Goal: Information Seeking & Learning: Learn about a topic

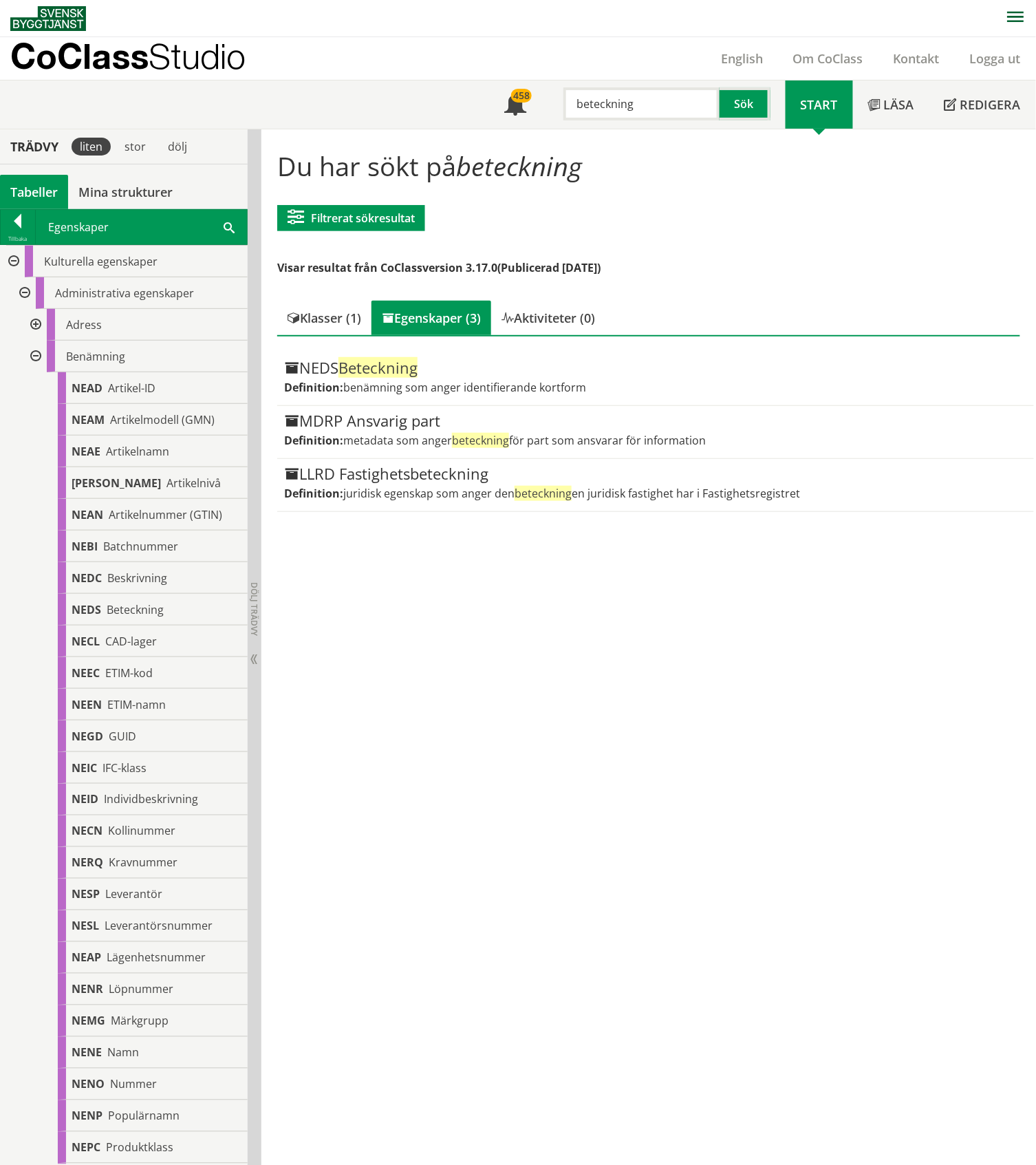
scroll to position [2716, 0]
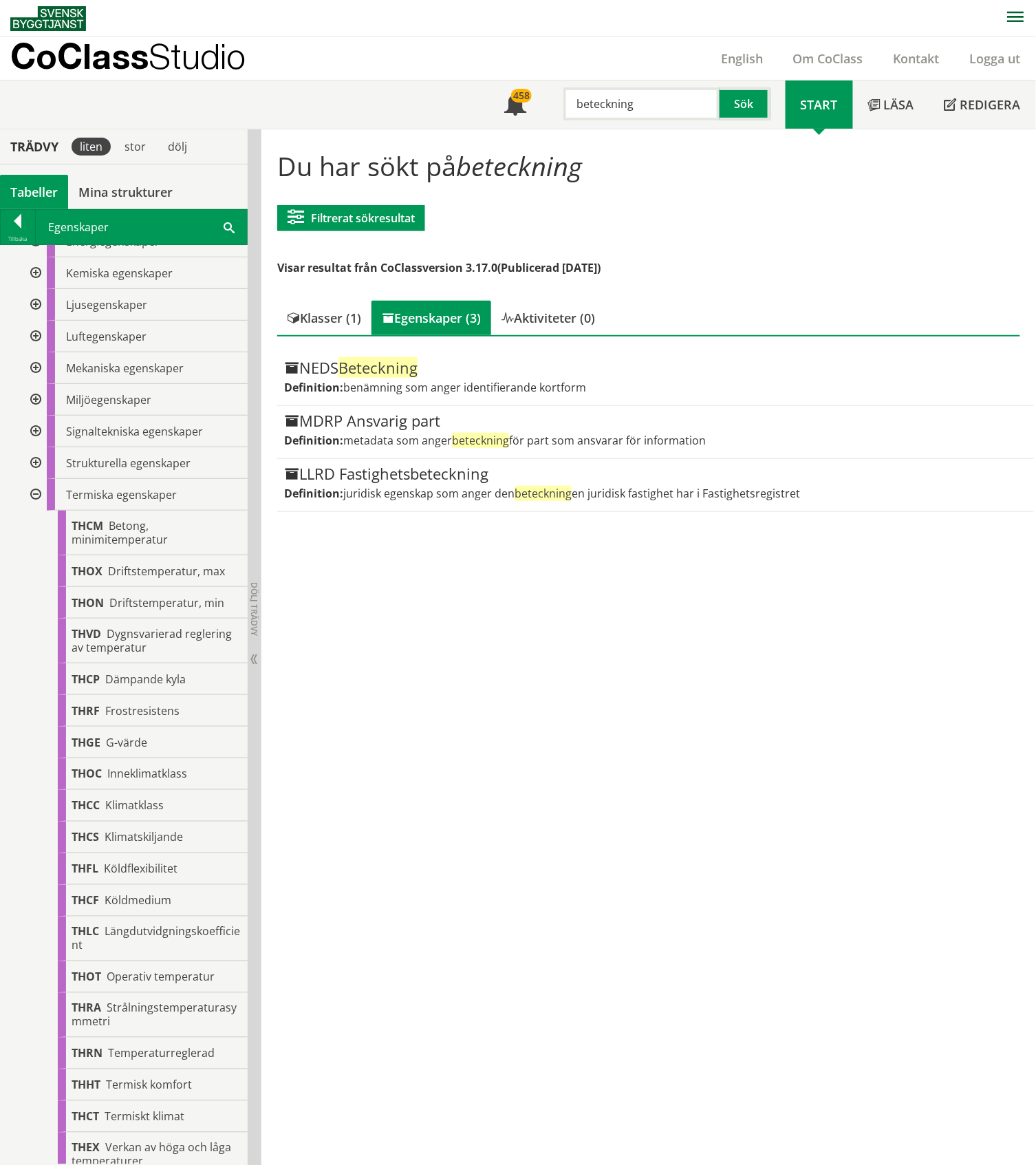
drag, startPoint x: 641, startPoint y: 105, endPoint x: 551, endPoint y: 100, distance: 90.1
click at [551, 100] on div "beteckning Sök" at bounding box center [663, 100] width 244 height 40
type input "givare"
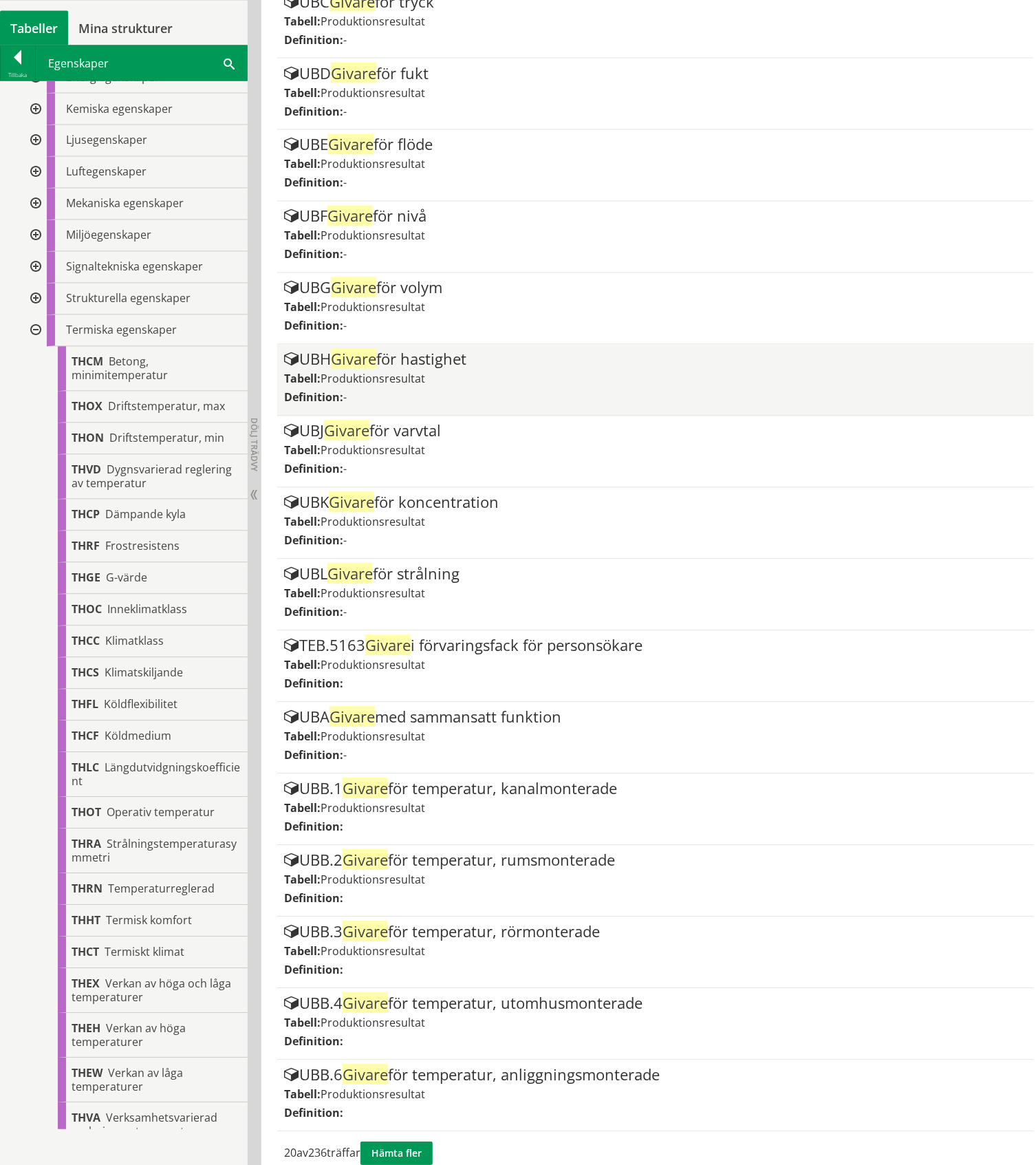
scroll to position [666, 0]
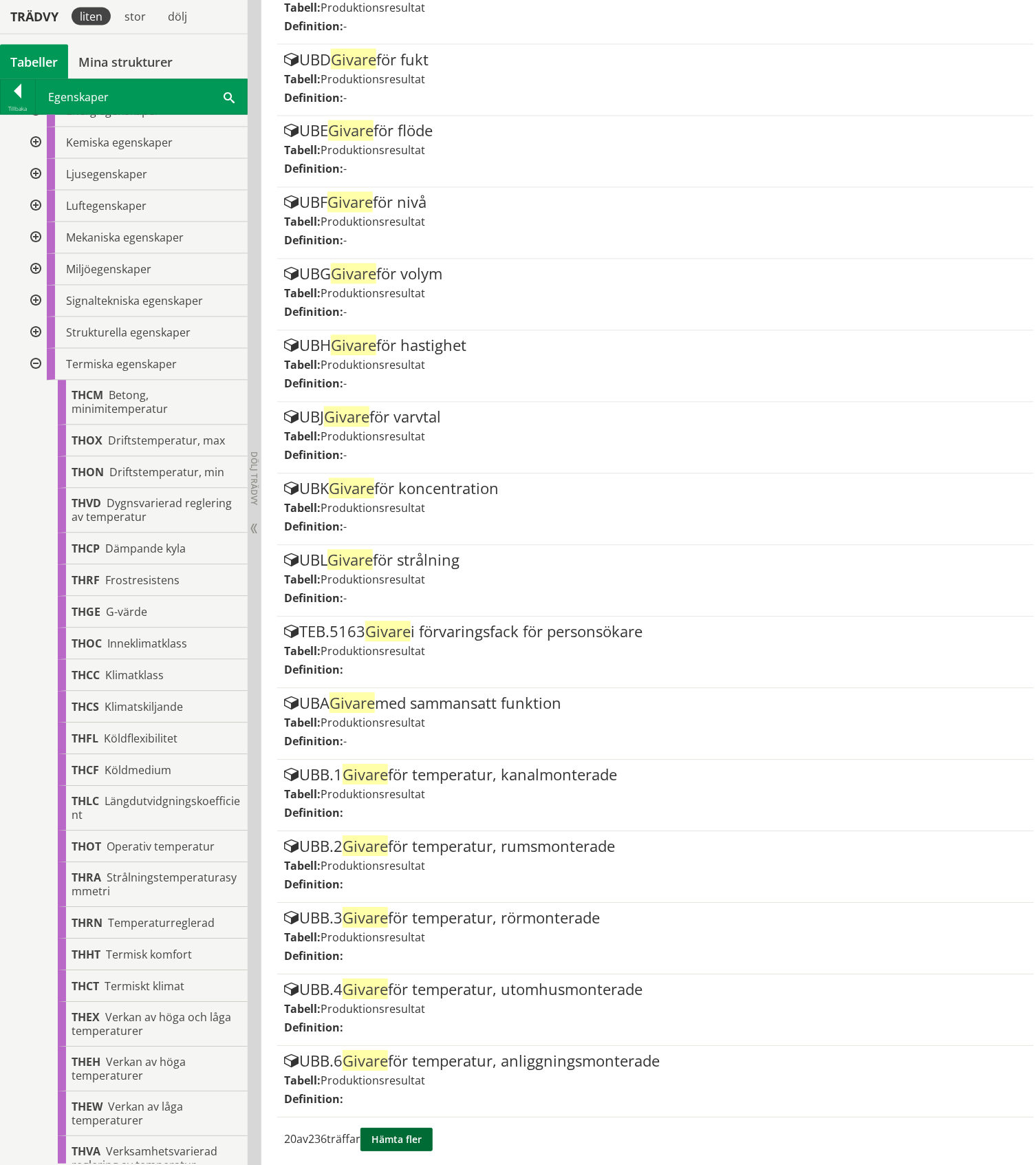
click at [423, 1134] on button "Hämta fler" at bounding box center [396, 1140] width 72 height 23
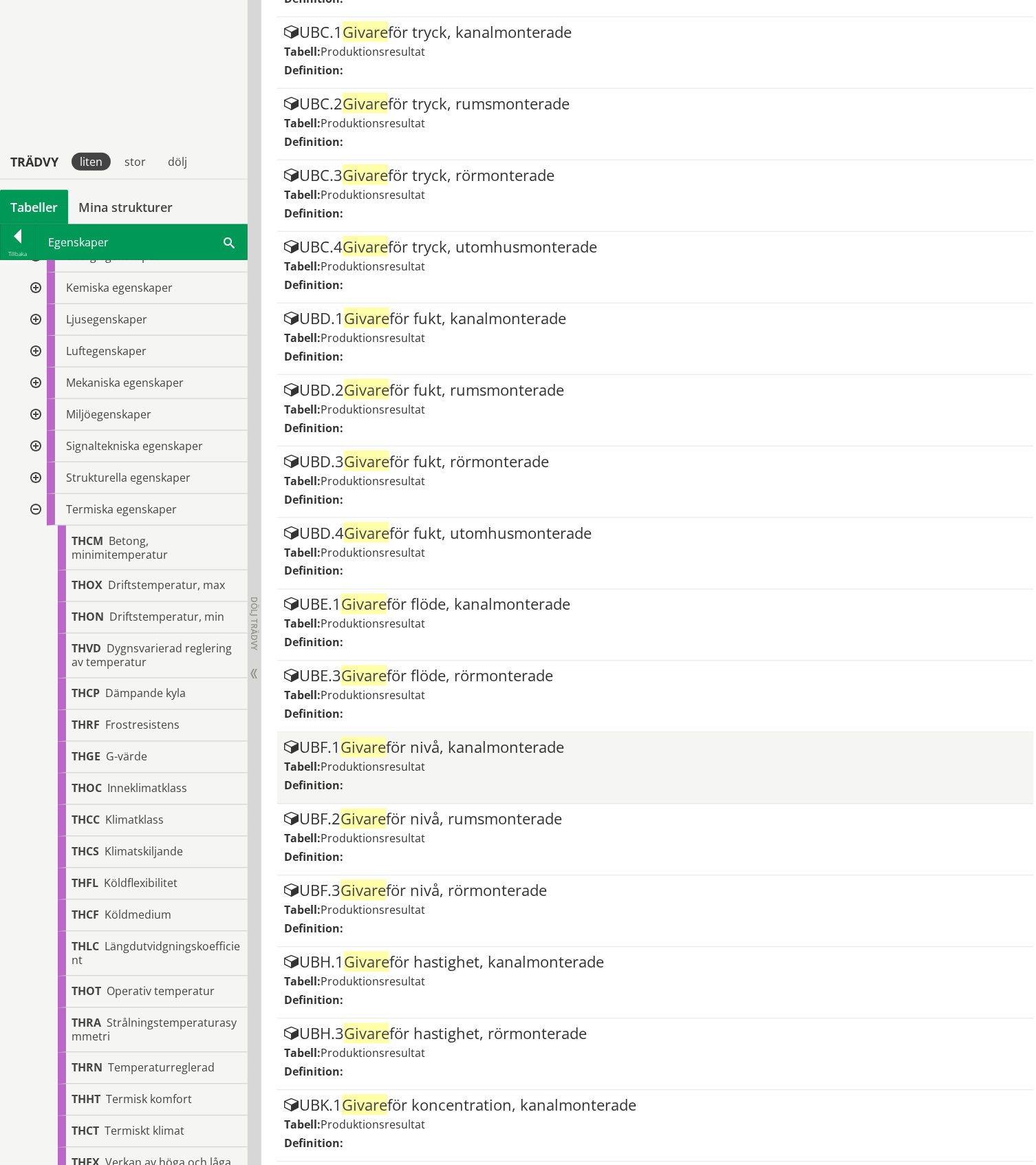
scroll to position [2092, 0]
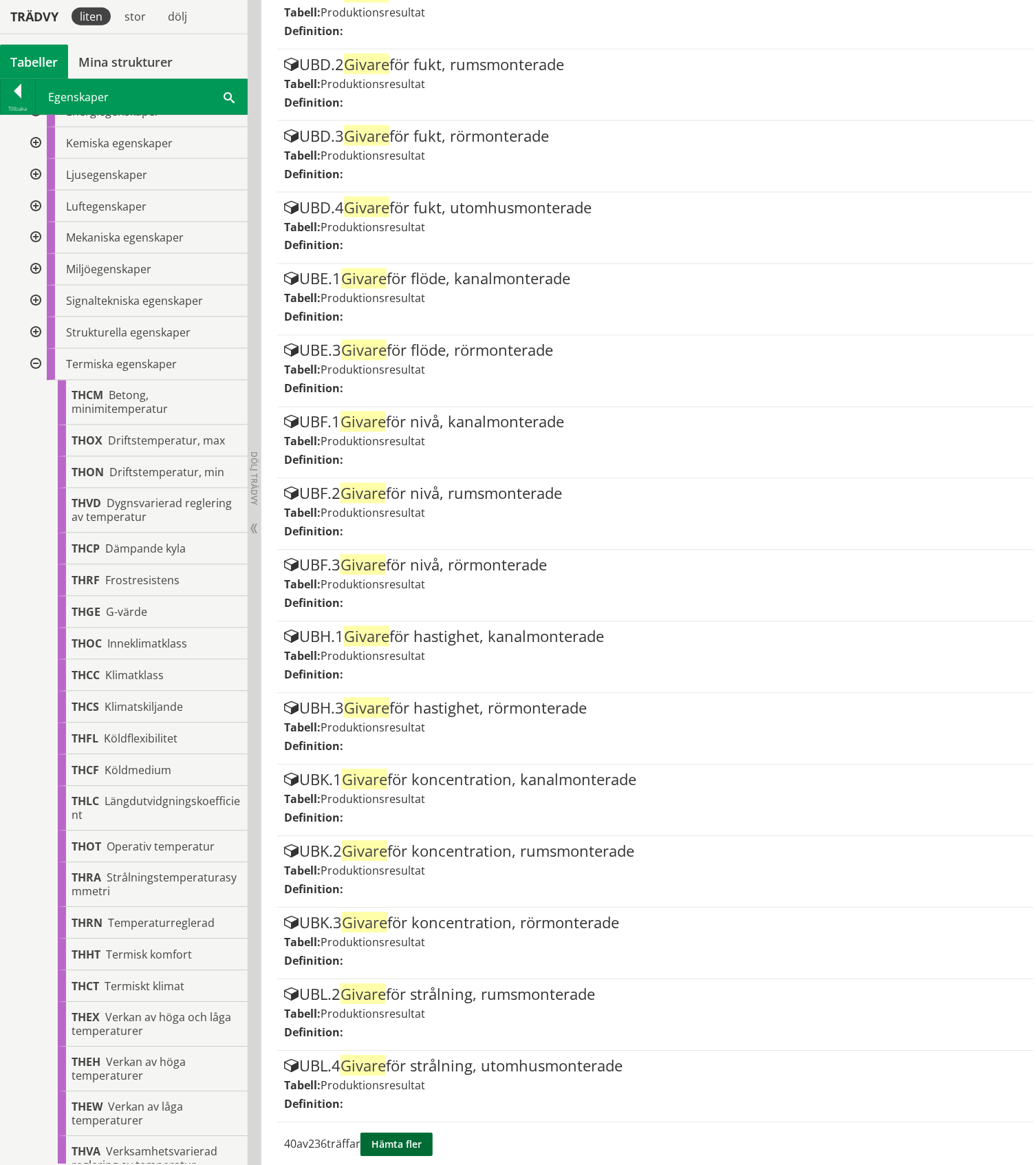
click at [432, 1135] on button "Hämta fler" at bounding box center [396, 1145] width 72 height 23
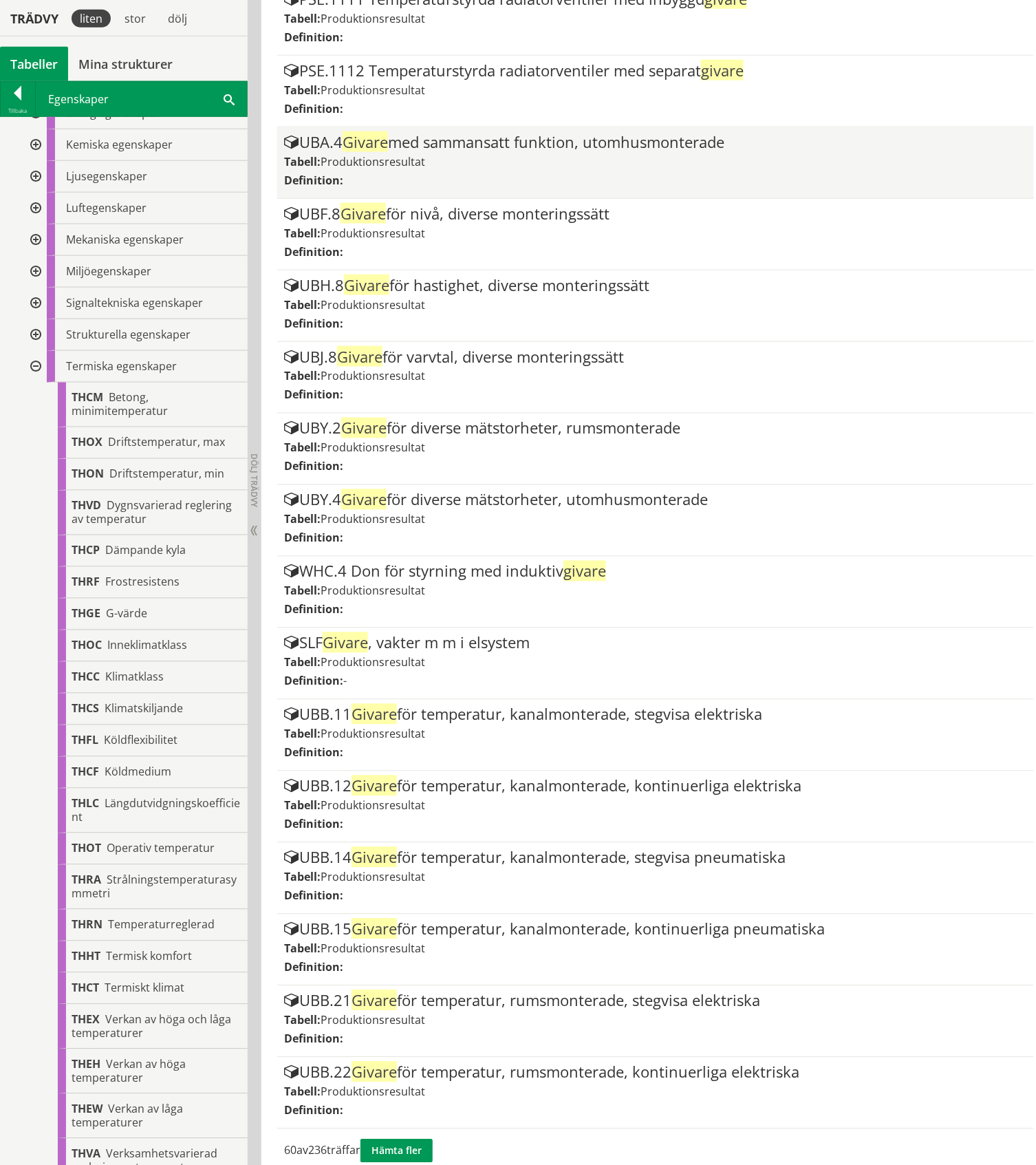
scroll to position [3518, 0]
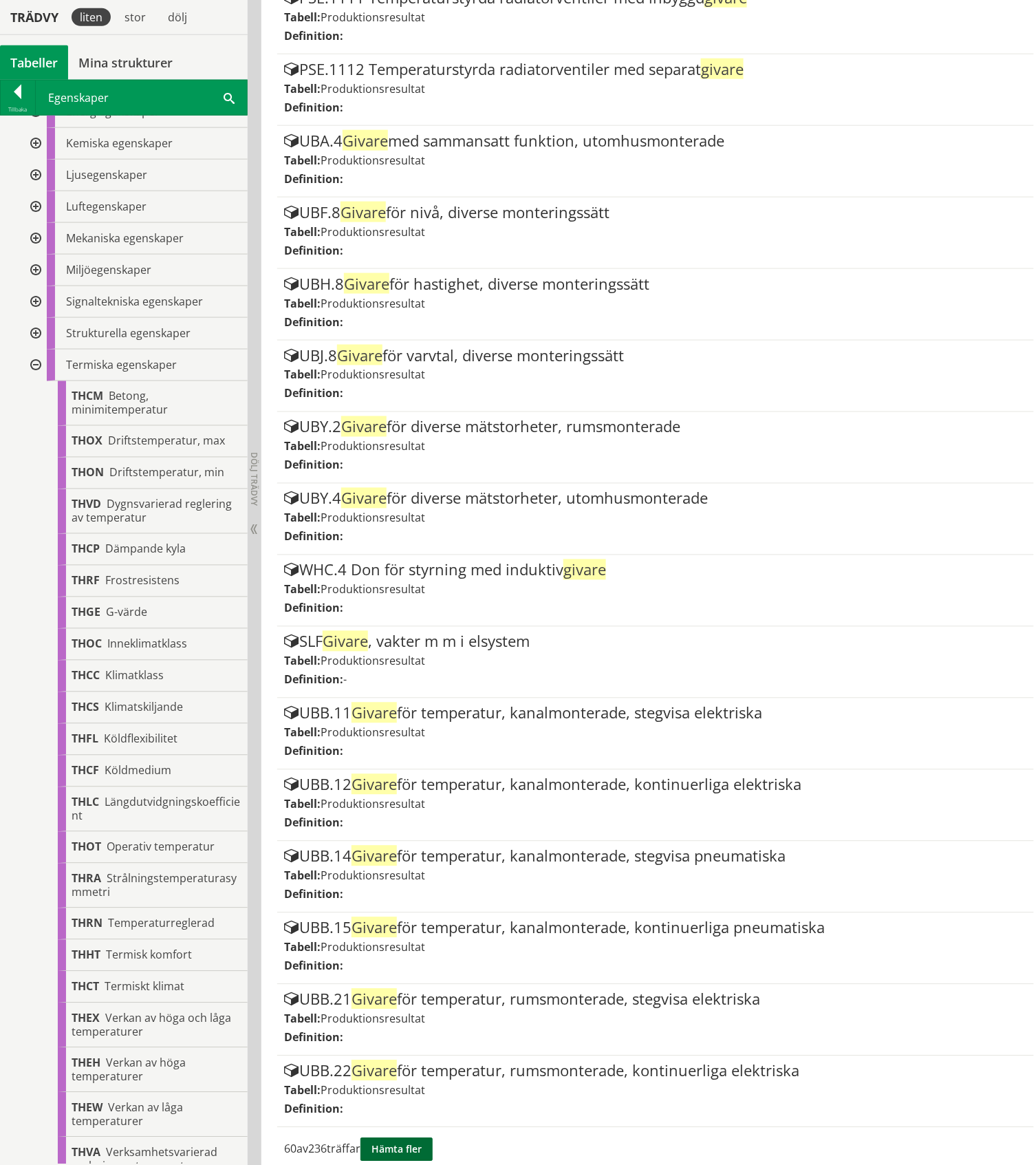
click at [427, 1140] on button "Hämta fler" at bounding box center [396, 1149] width 72 height 23
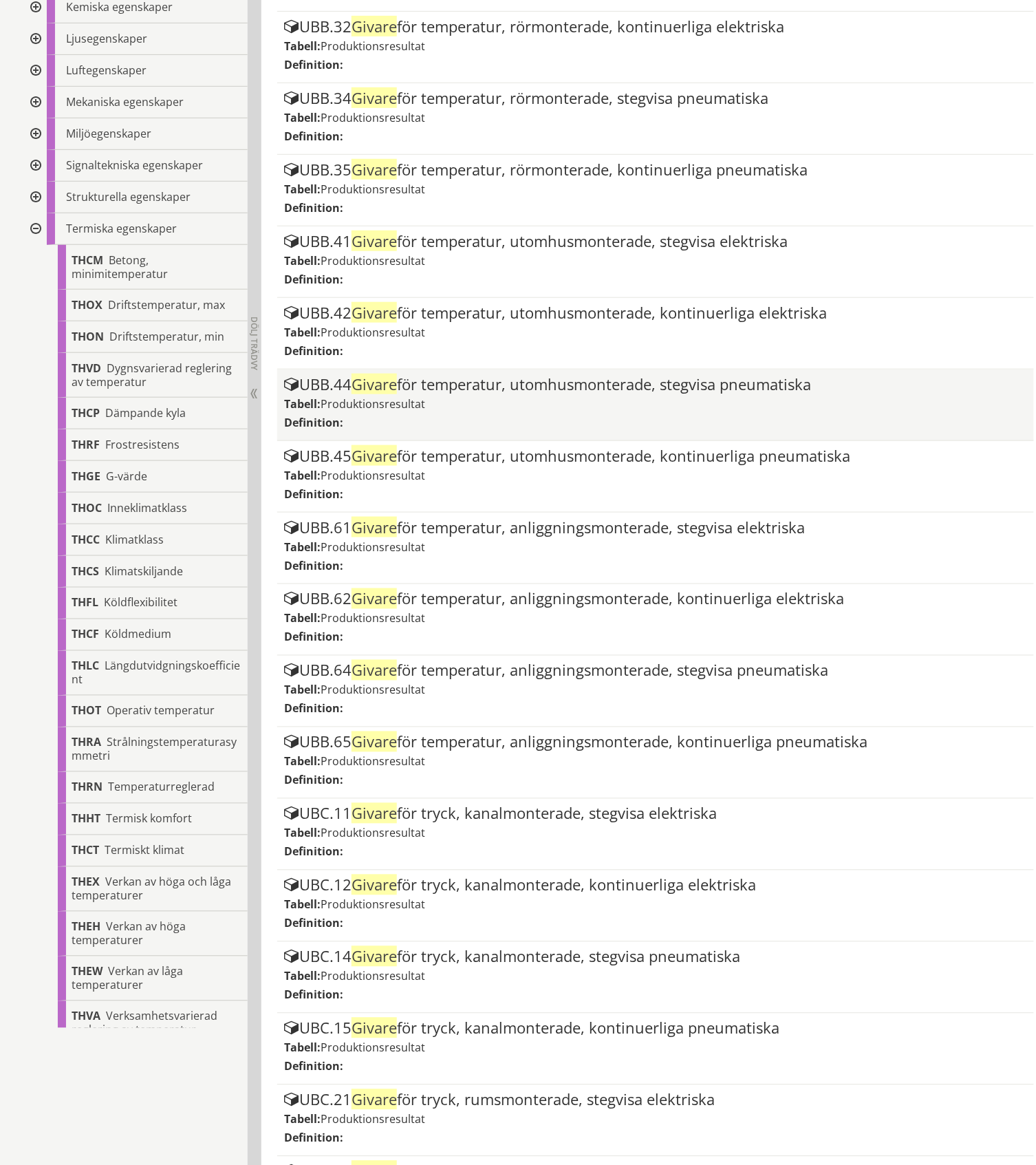
scroll to position [4945, 0]
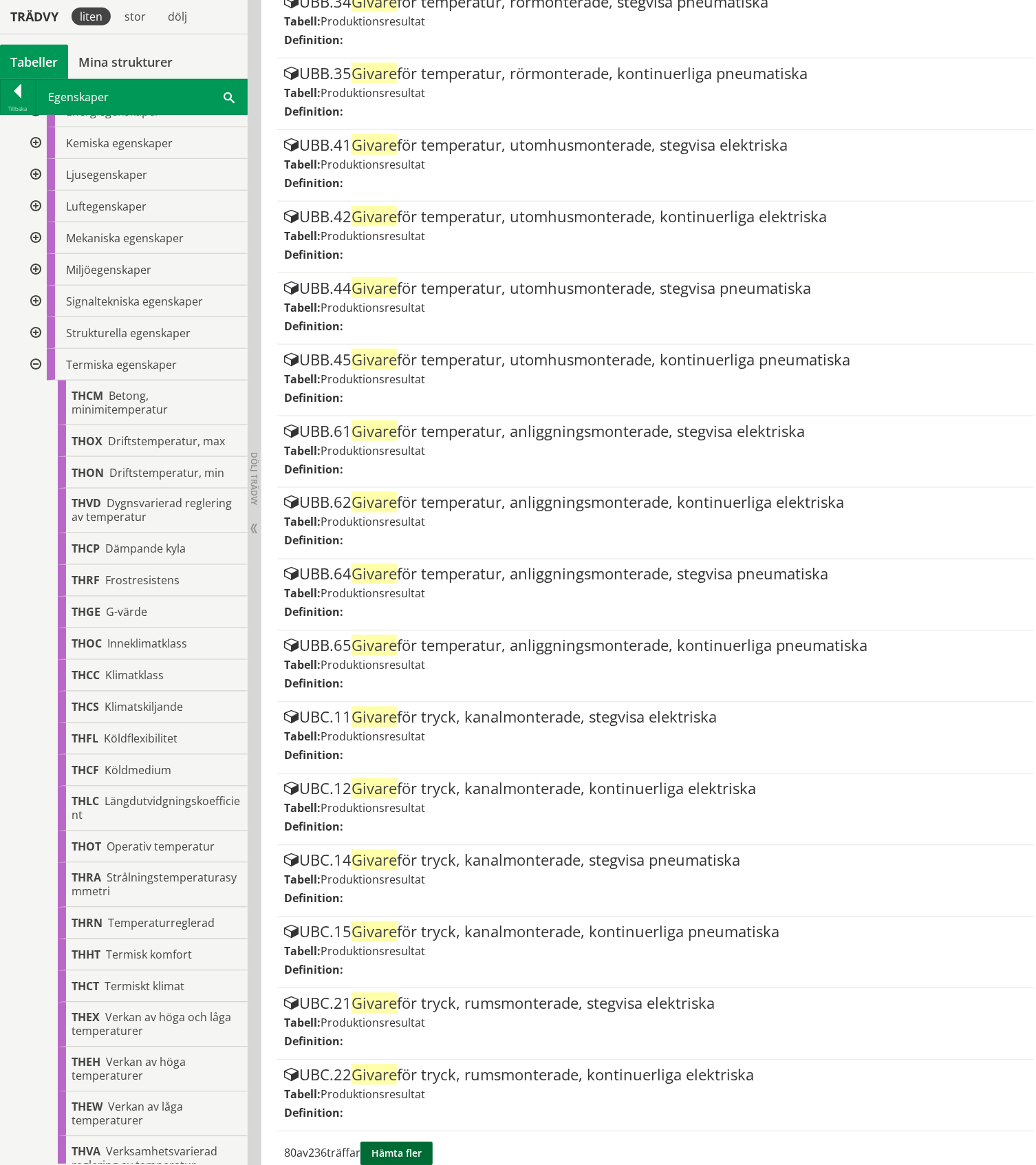
click at [421, 1142] on button "Hämta fler" at bounding box center [396, 1153] width 72 height 23
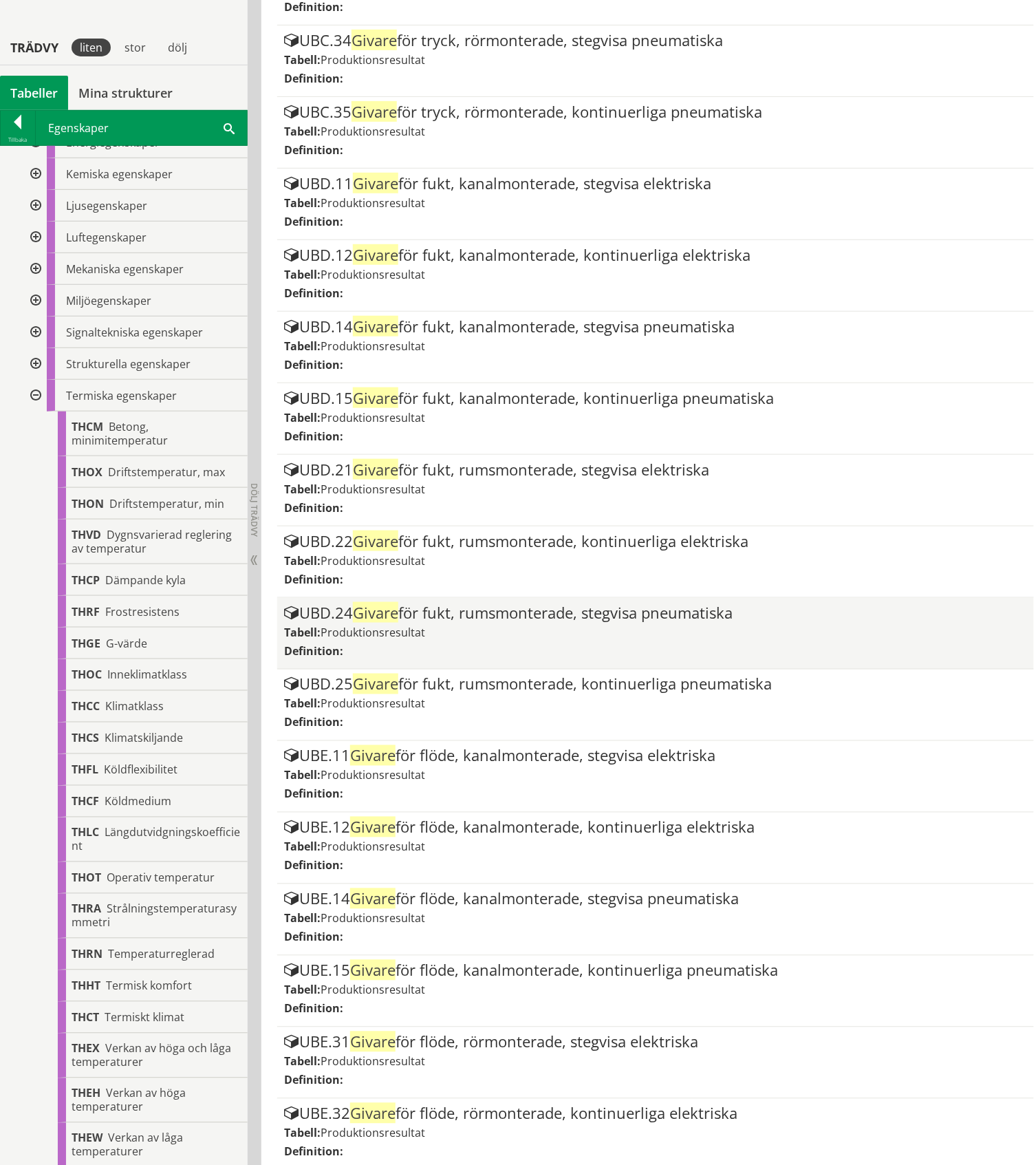
scroll to position [6372, 0]
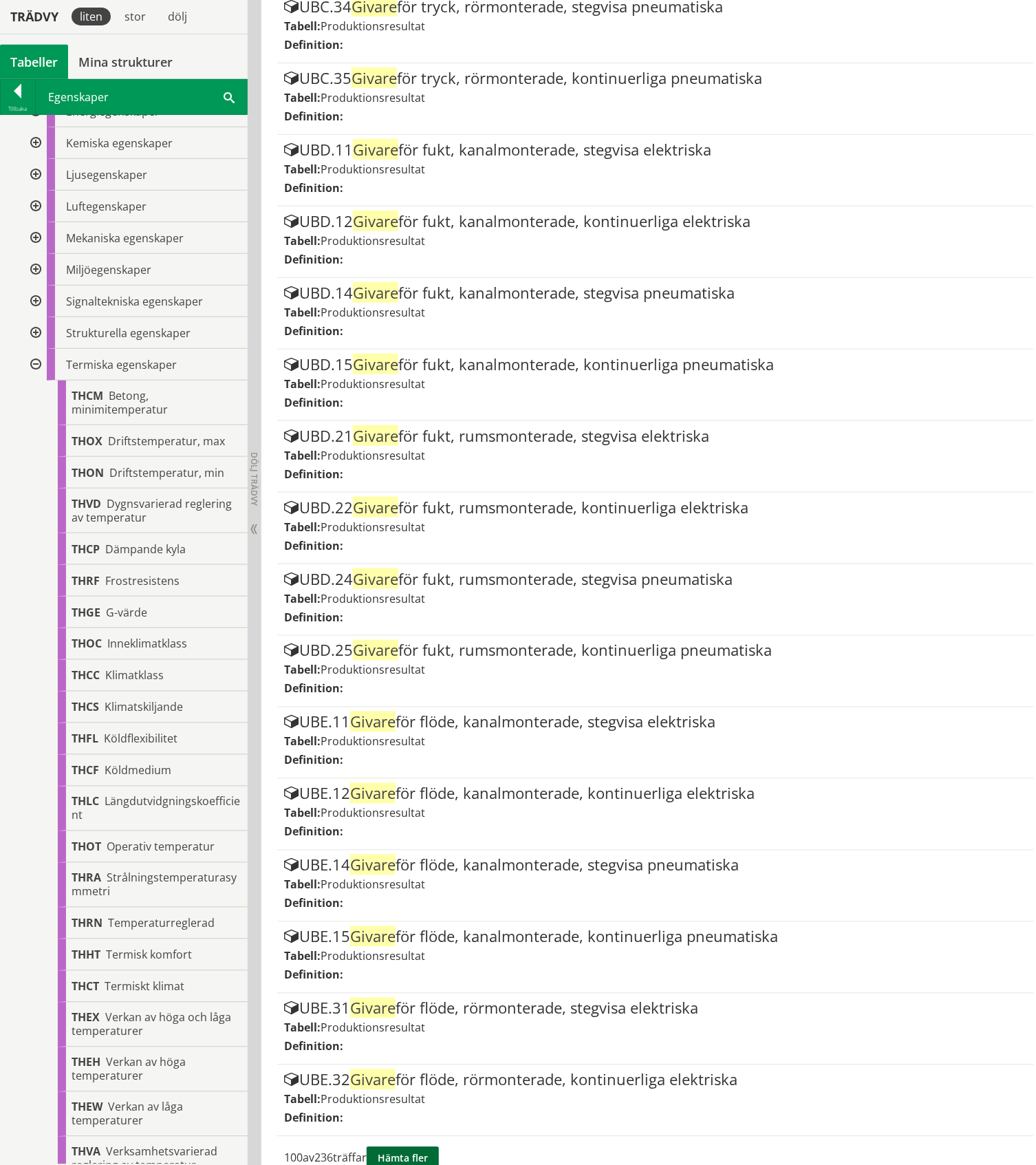
click at [424, 1147] on button "Hämta fler" at bounding box center [403, 1158] width 72 height 23
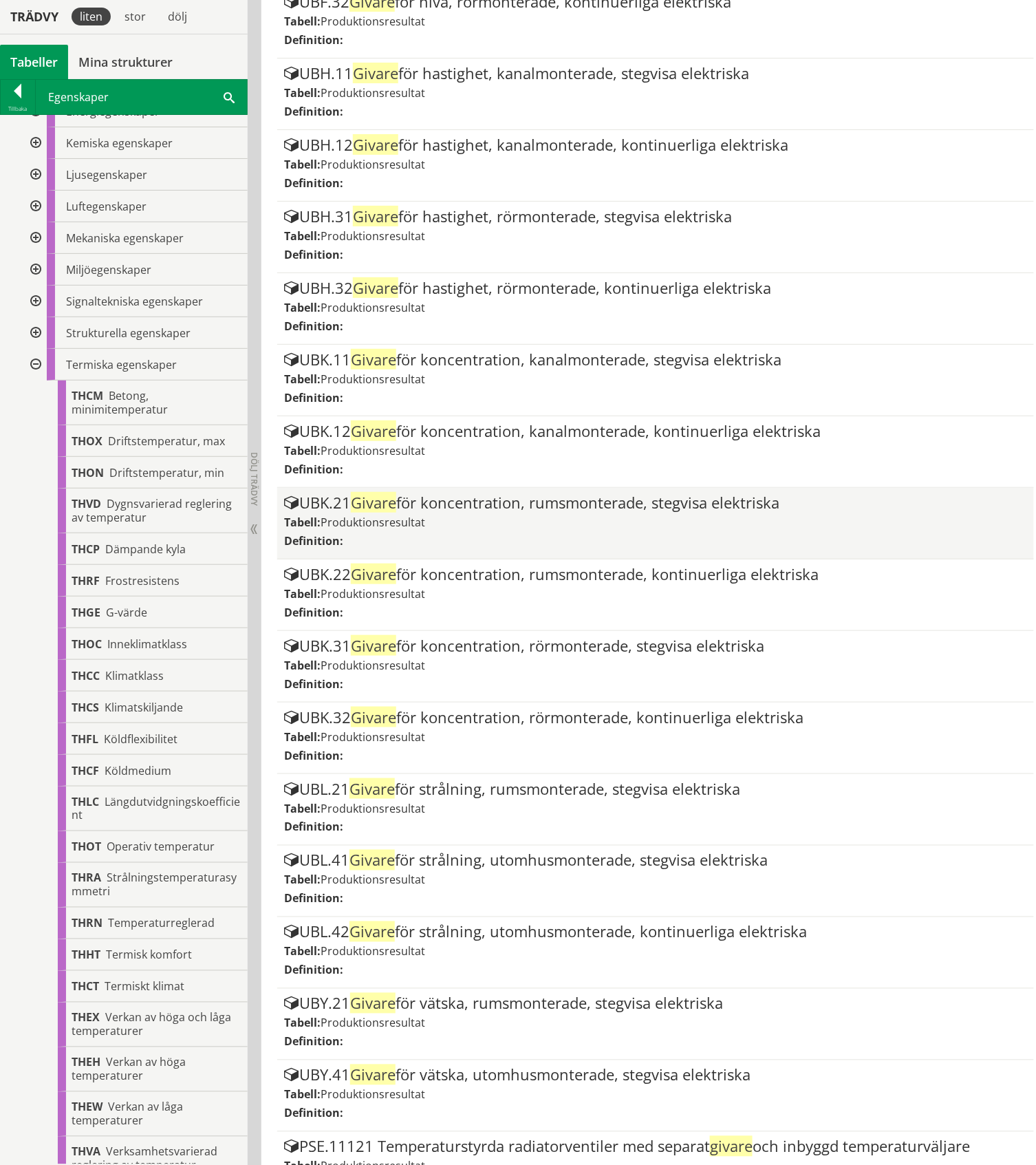
scroll to position [7798, 0]
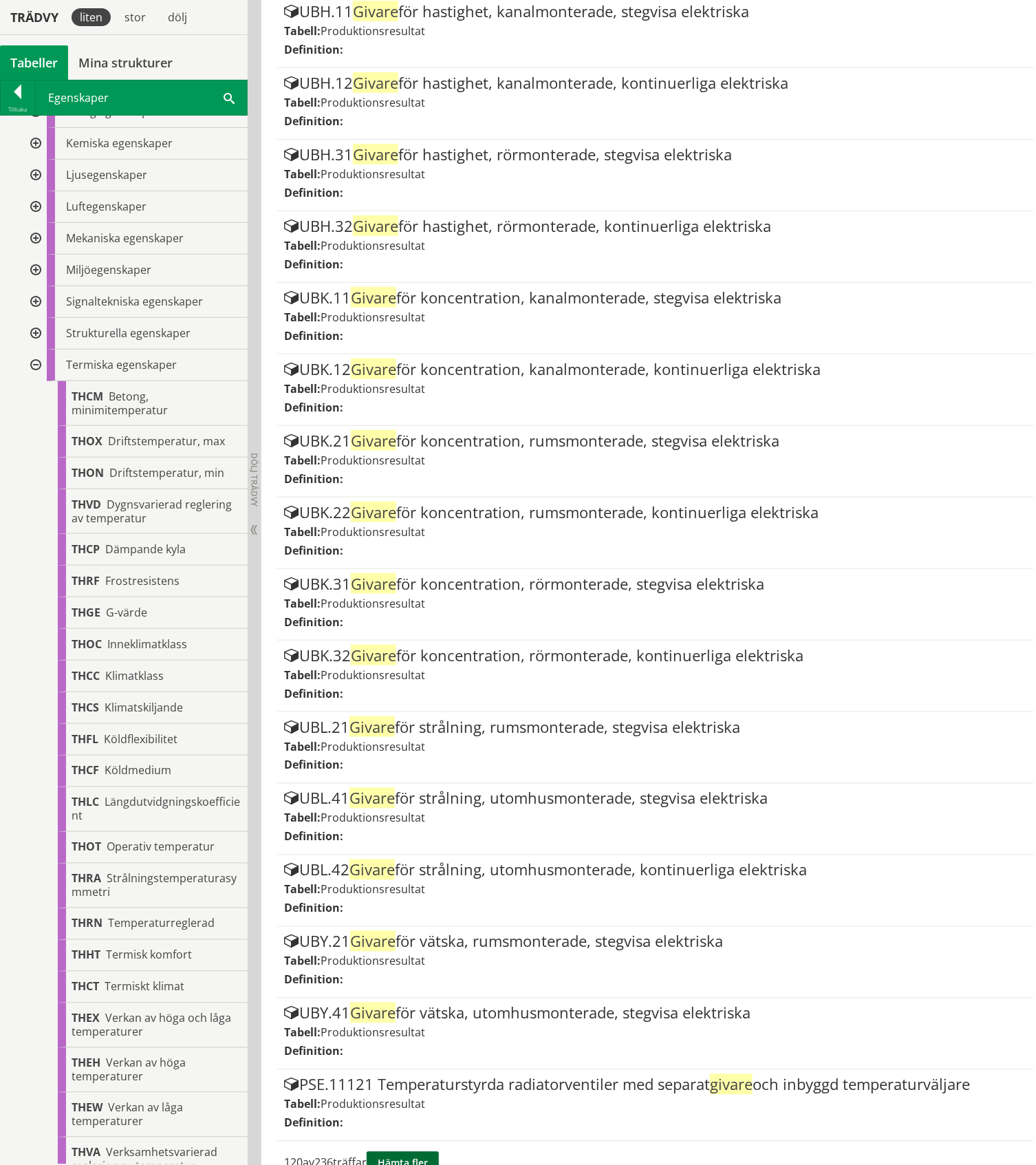
click at [410, 1152] on button "Hämta fler" at bounding box center [403, 1163] width 72 height 23
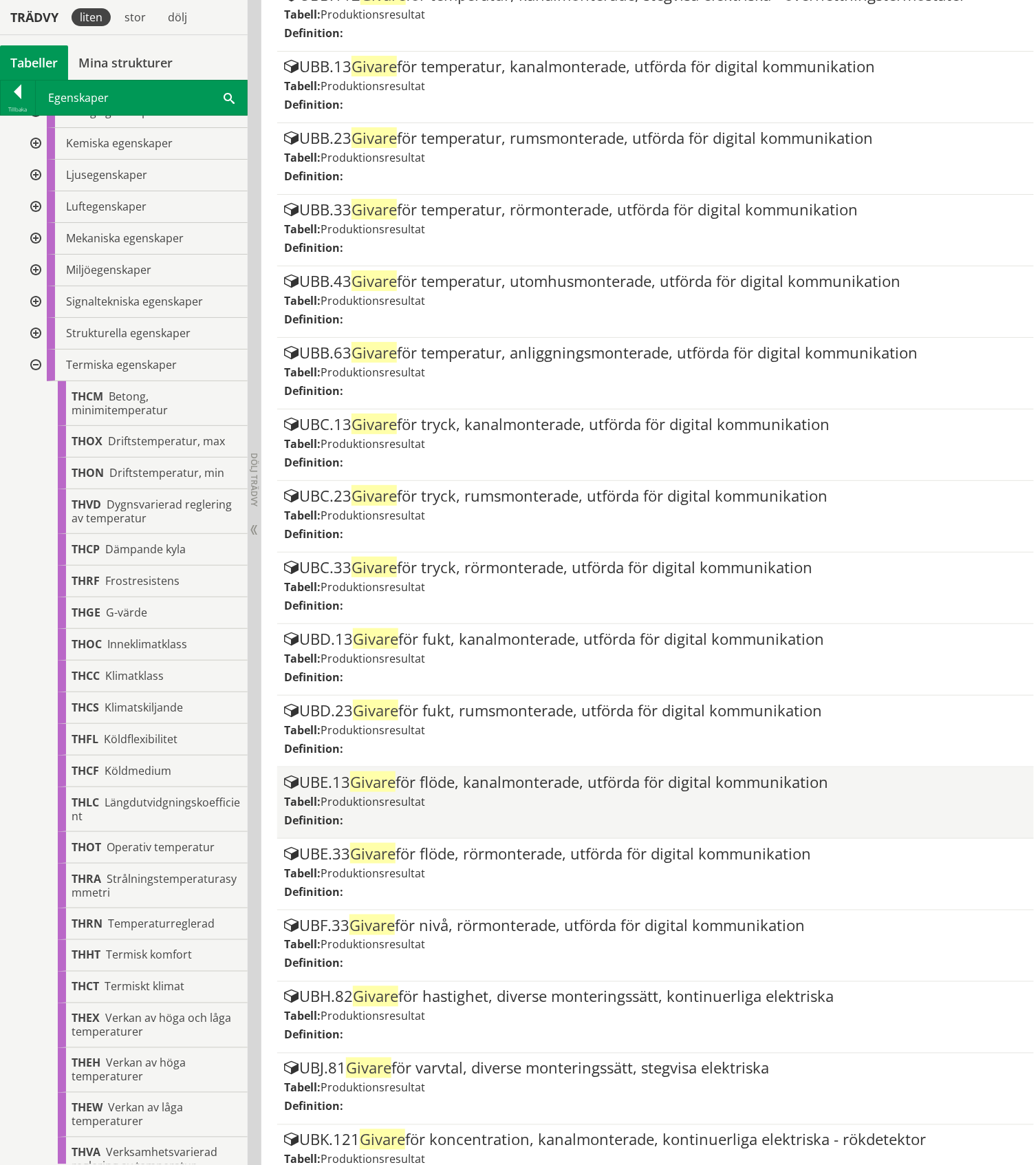
scroll to position [9225, 0]
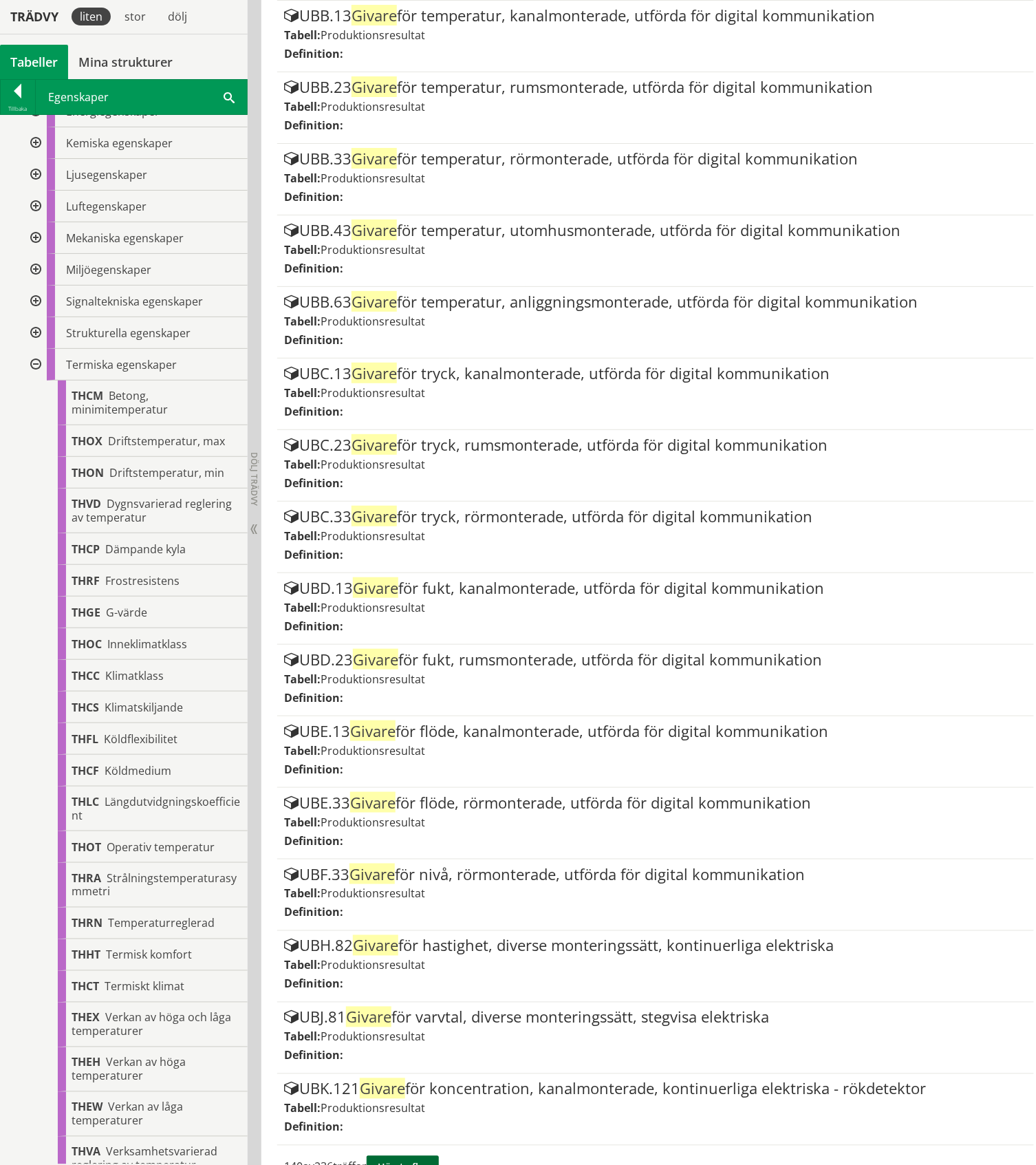
click at [431, 1156] on button "Hämta fler" at bounding box center [403, 1167] width 72 height 23
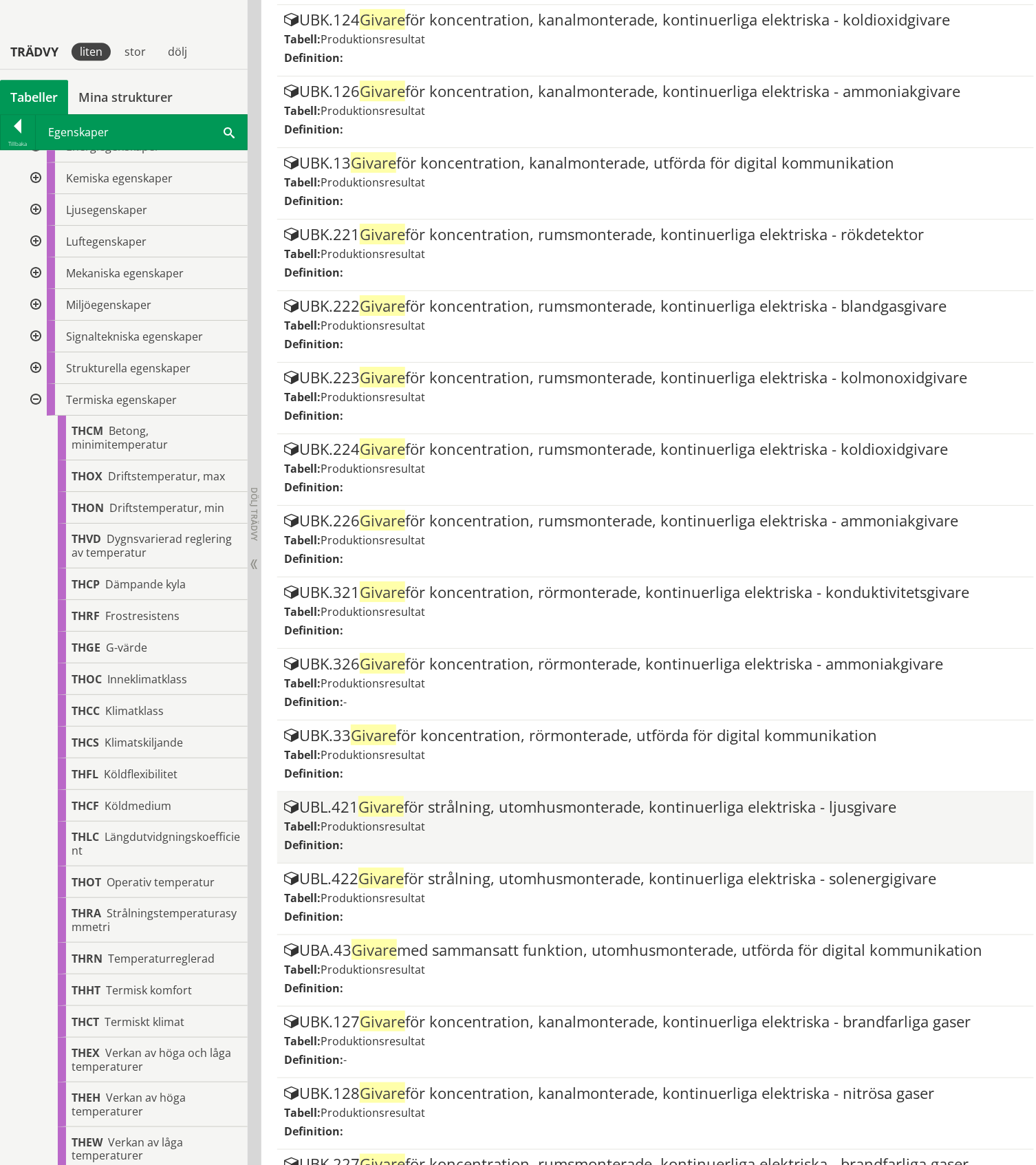
scroll to position [10651, 0]
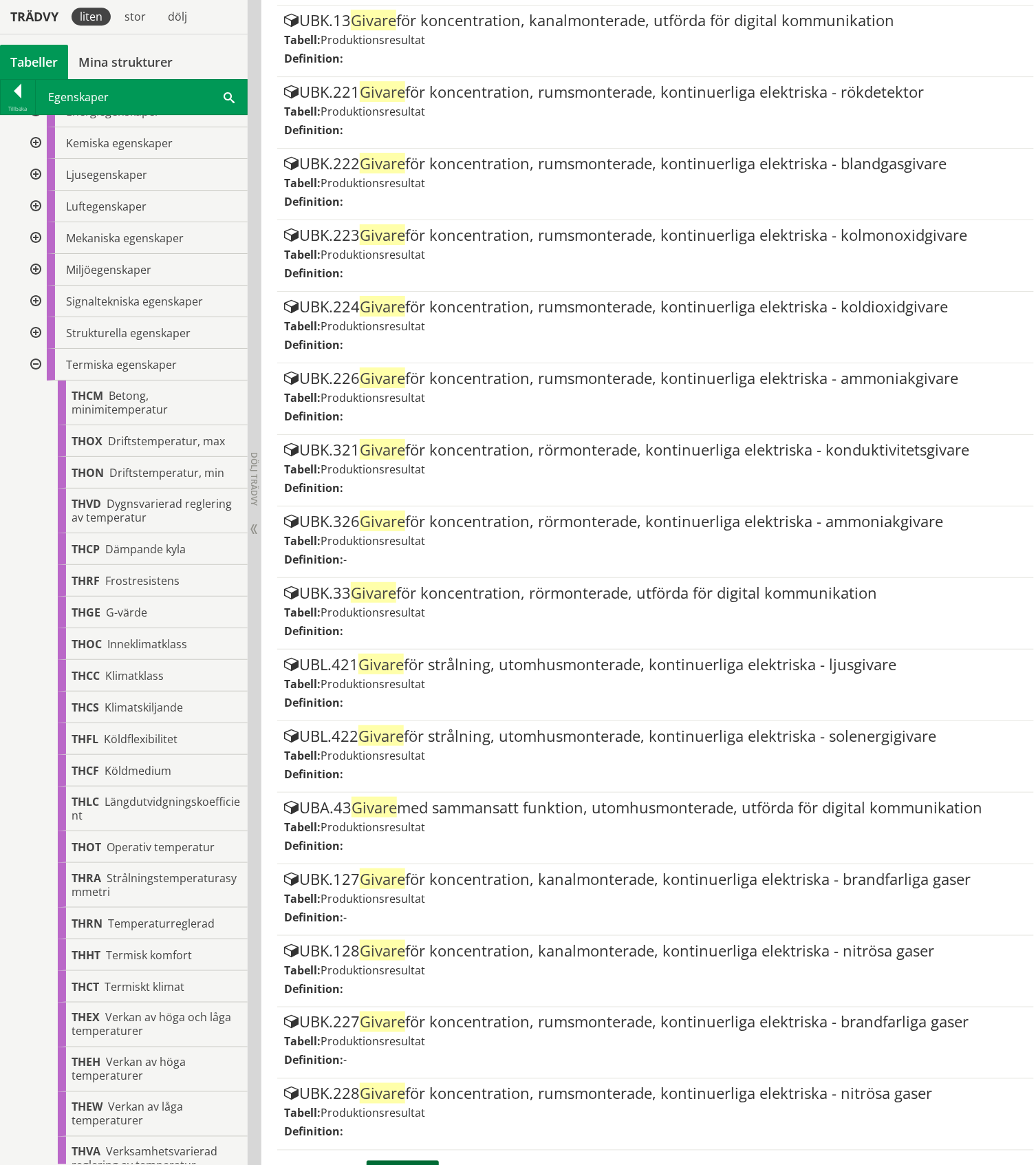
click at [427, 1161] on button "Hämta fler" at bounding box center [403, 1172] width 72 height 23
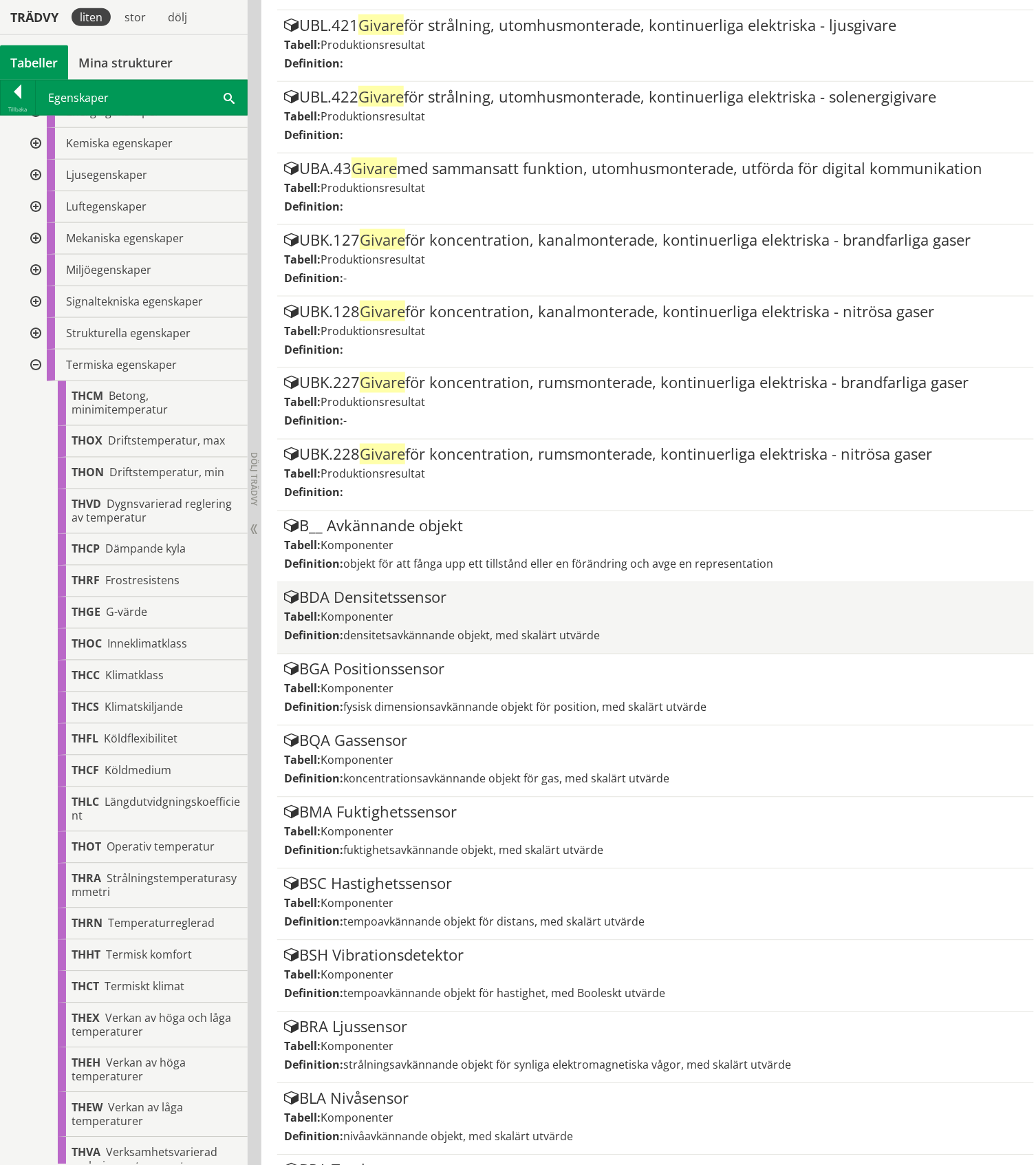
scroll to position [11293, 0]
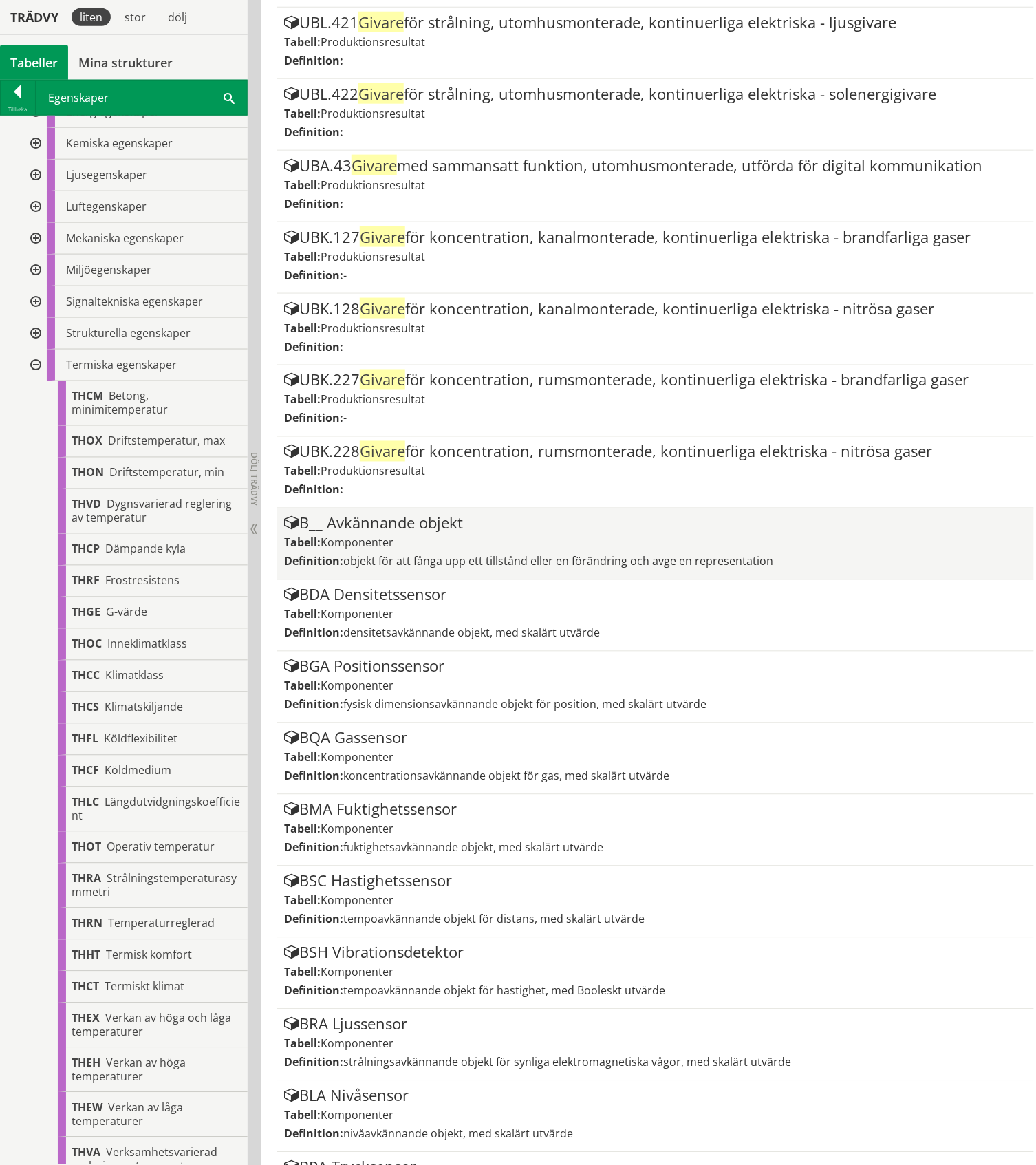
click at [452, 535] on div "Tabell: Komponenter" at bounding box center [656, 543] width 743 height 15
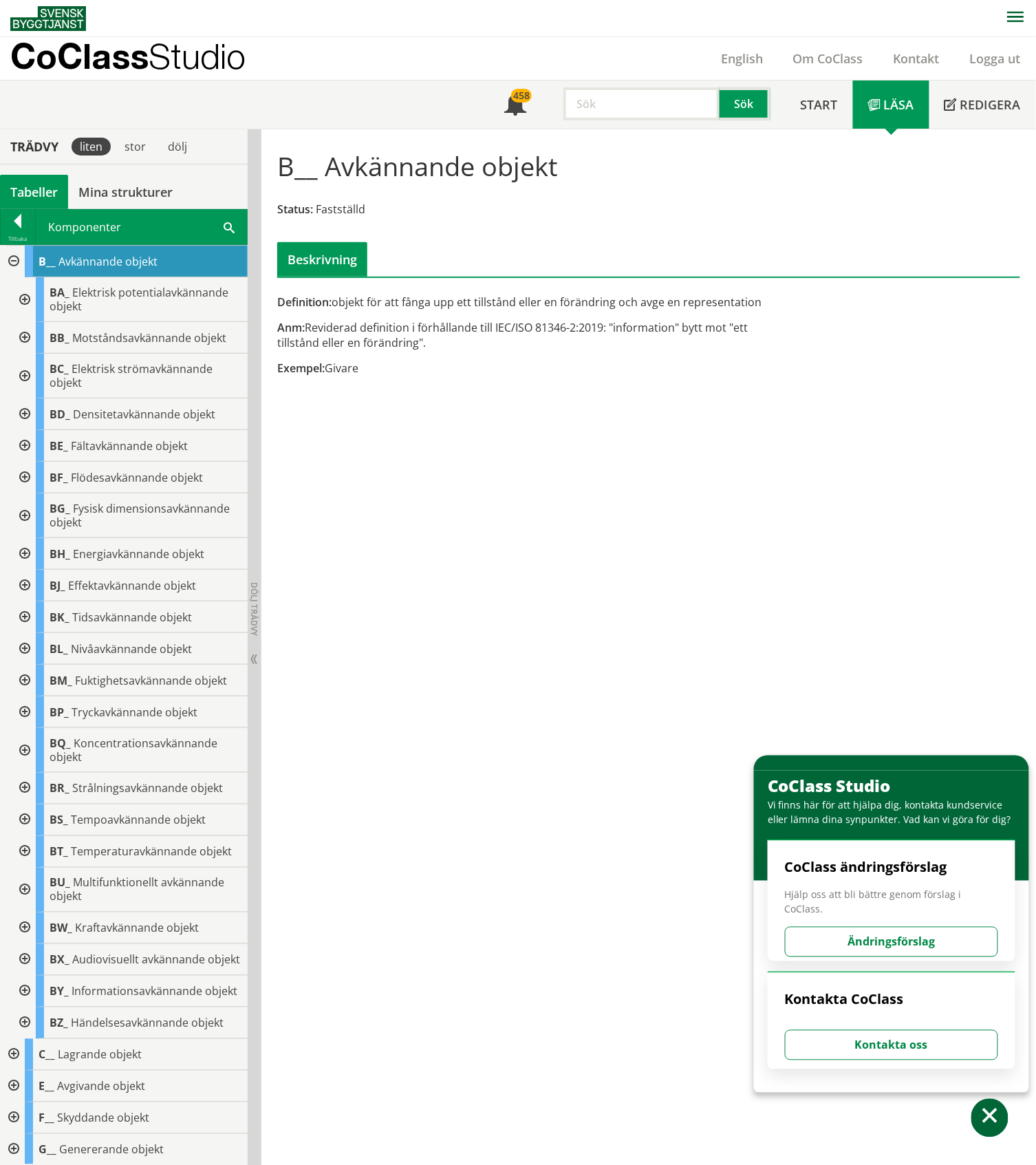
click at [23, 858] on div at bounding box center [23, 852] width 25 height 31
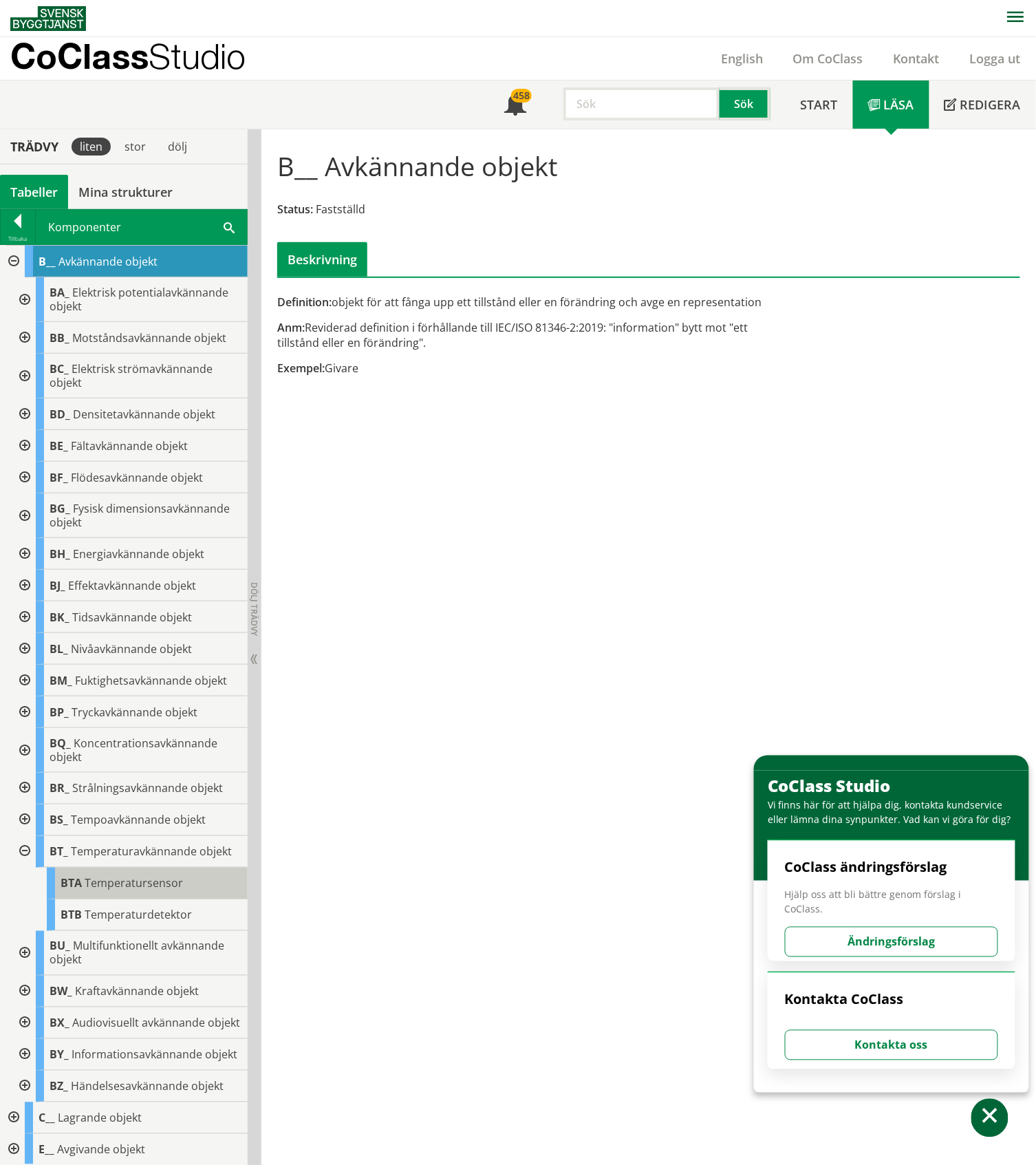
click at [139, 891] on span "Temperatursensor" at bounding box center [133, 883] width 99 height 15
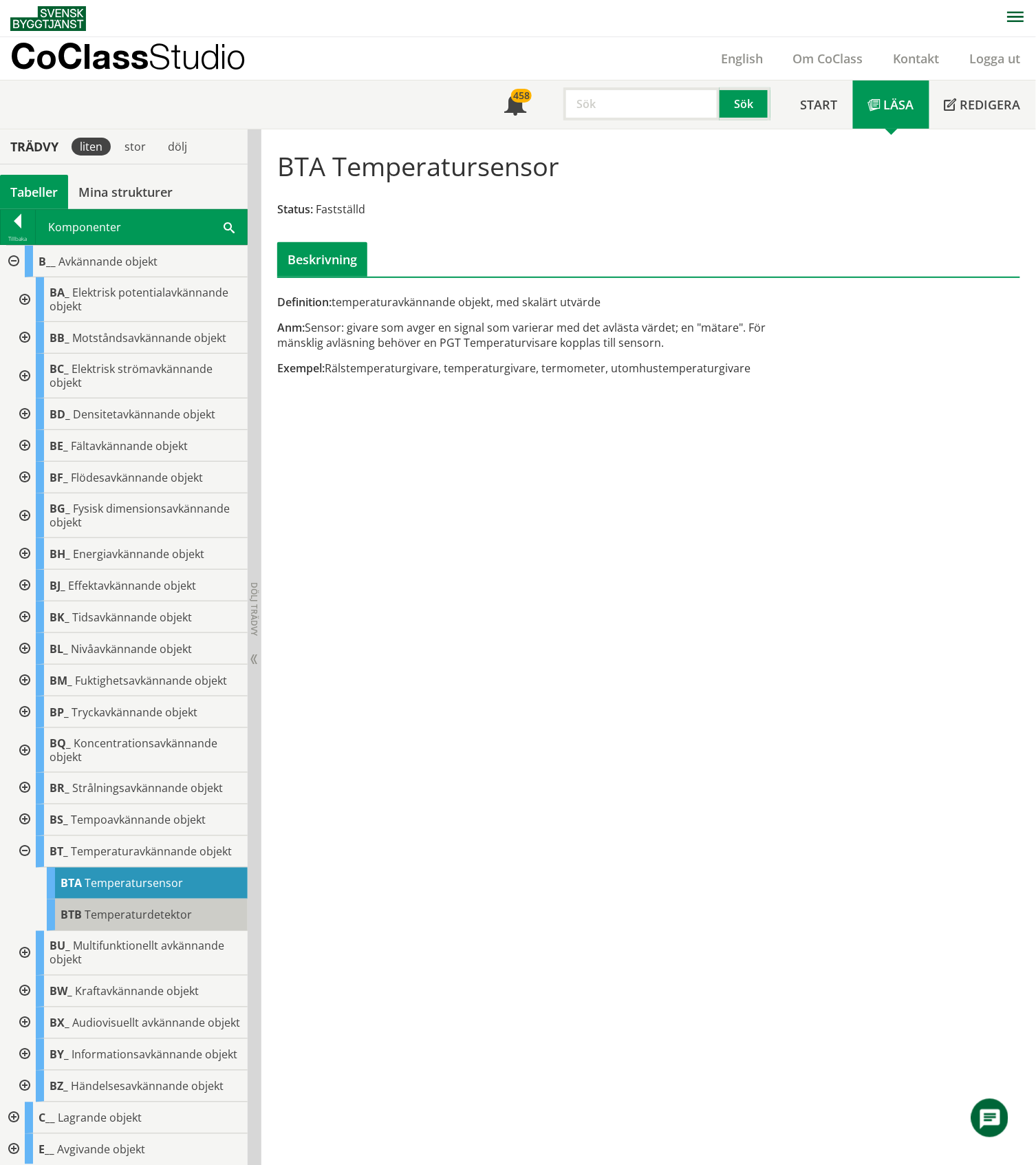
click at [133, 922] on span "Temperaturdetektor" at bounding box center [138, 915] width 108 height 15
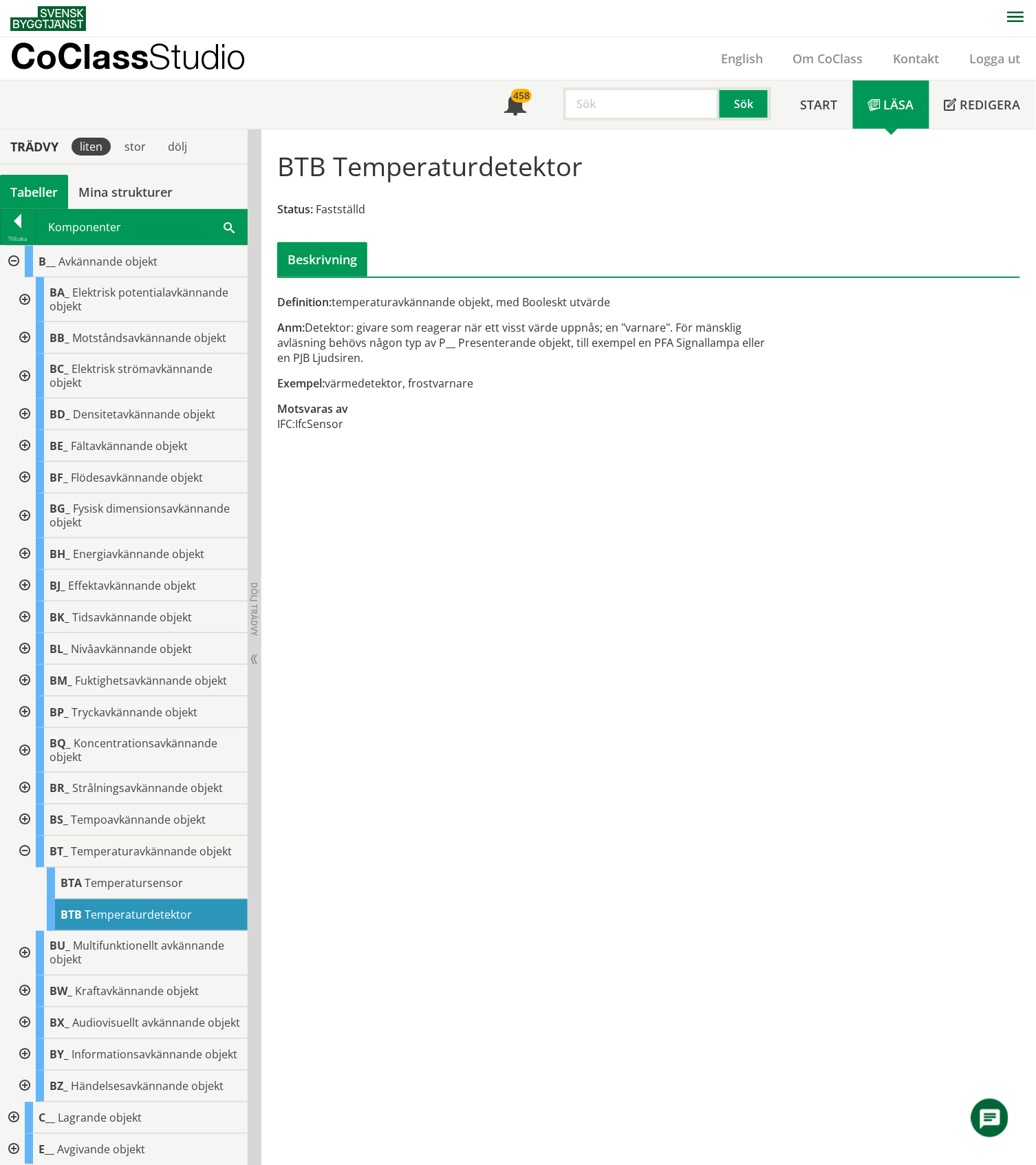
click at [22, 518] on div at bounding box center [23, 515] width 25 height 45
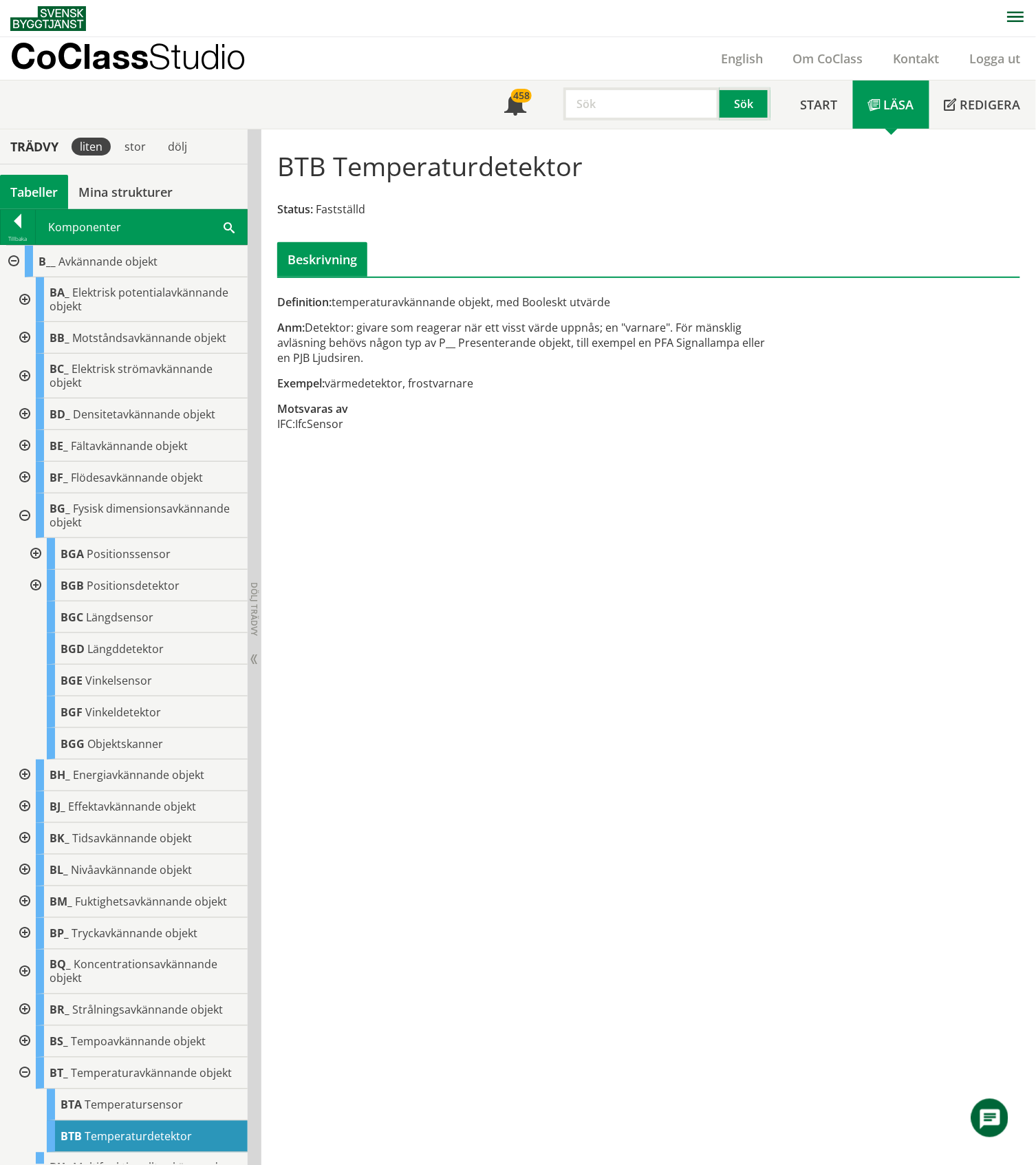
click at [40, 557] on div at bounding box center [35, 553] width 25 height 31
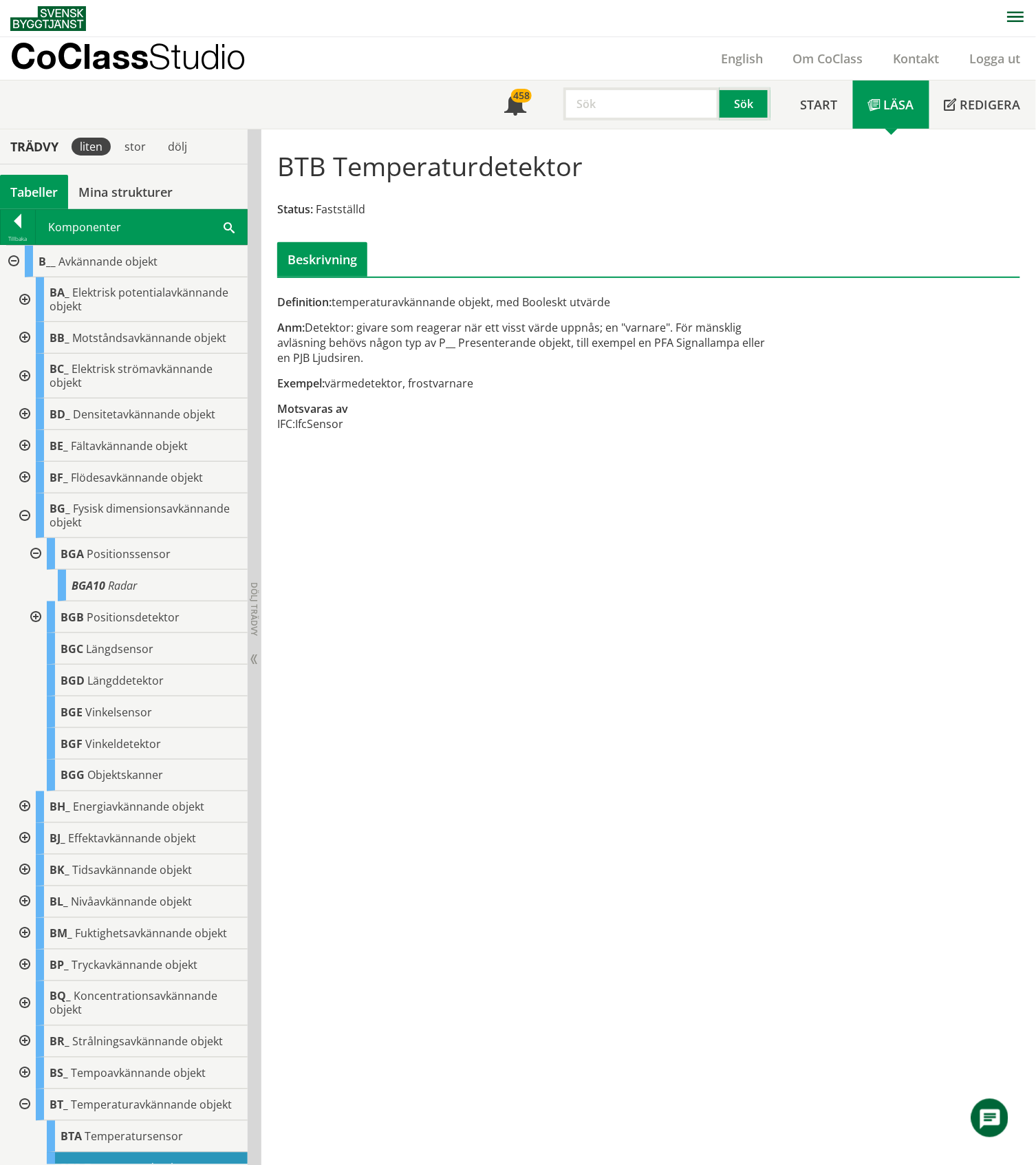
click at [39, 557] on div at bounding box center [35, 553] width 25 height 31
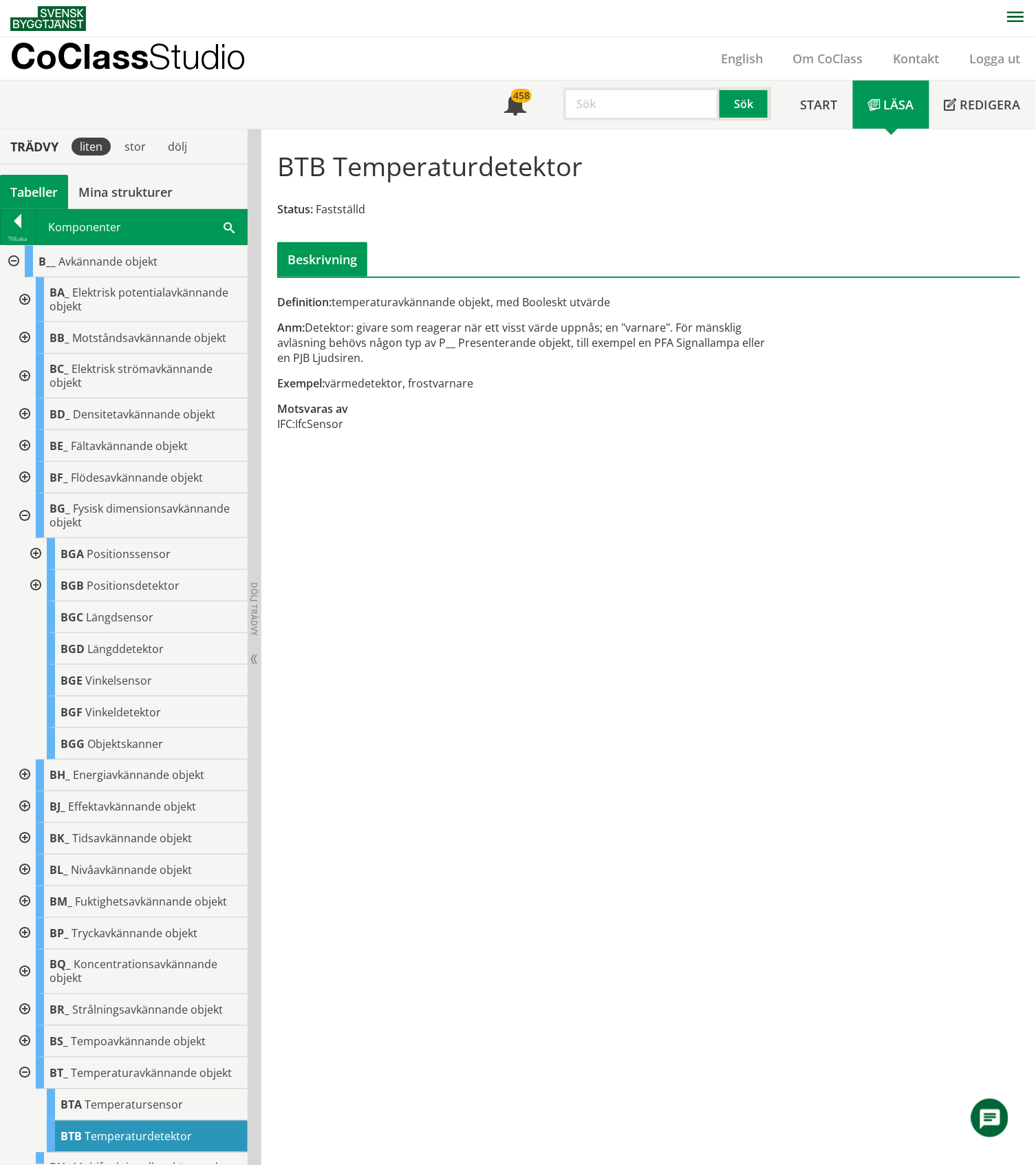
click at [31, 584] on div at bounding box center [35, 586] width 25 height 31
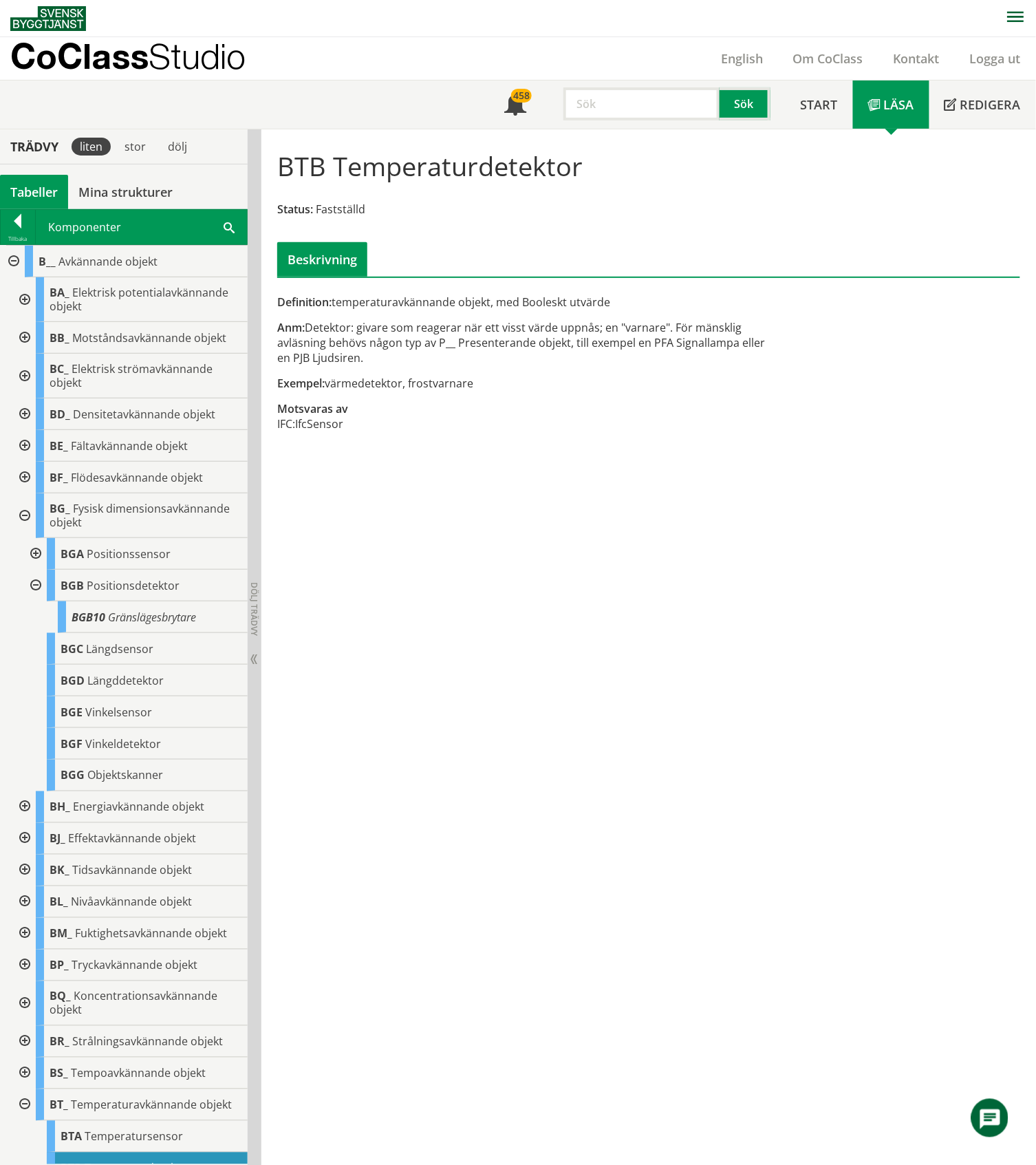
click at [31, 584] on div at bounding box center [35, 586] width 25 height 31
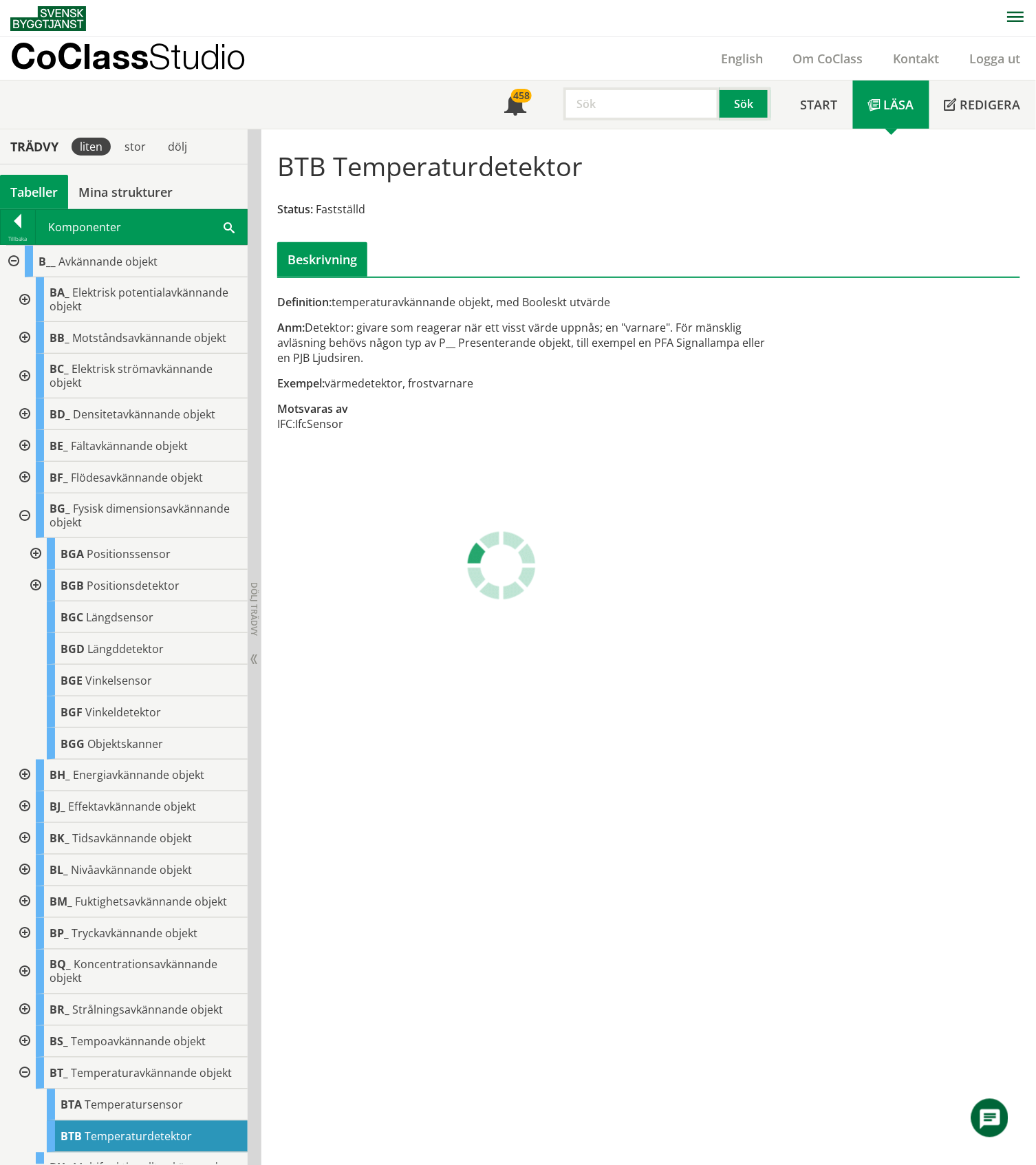
click at [23, 516] on div at bounding box center [23, 515] width 25 height 45
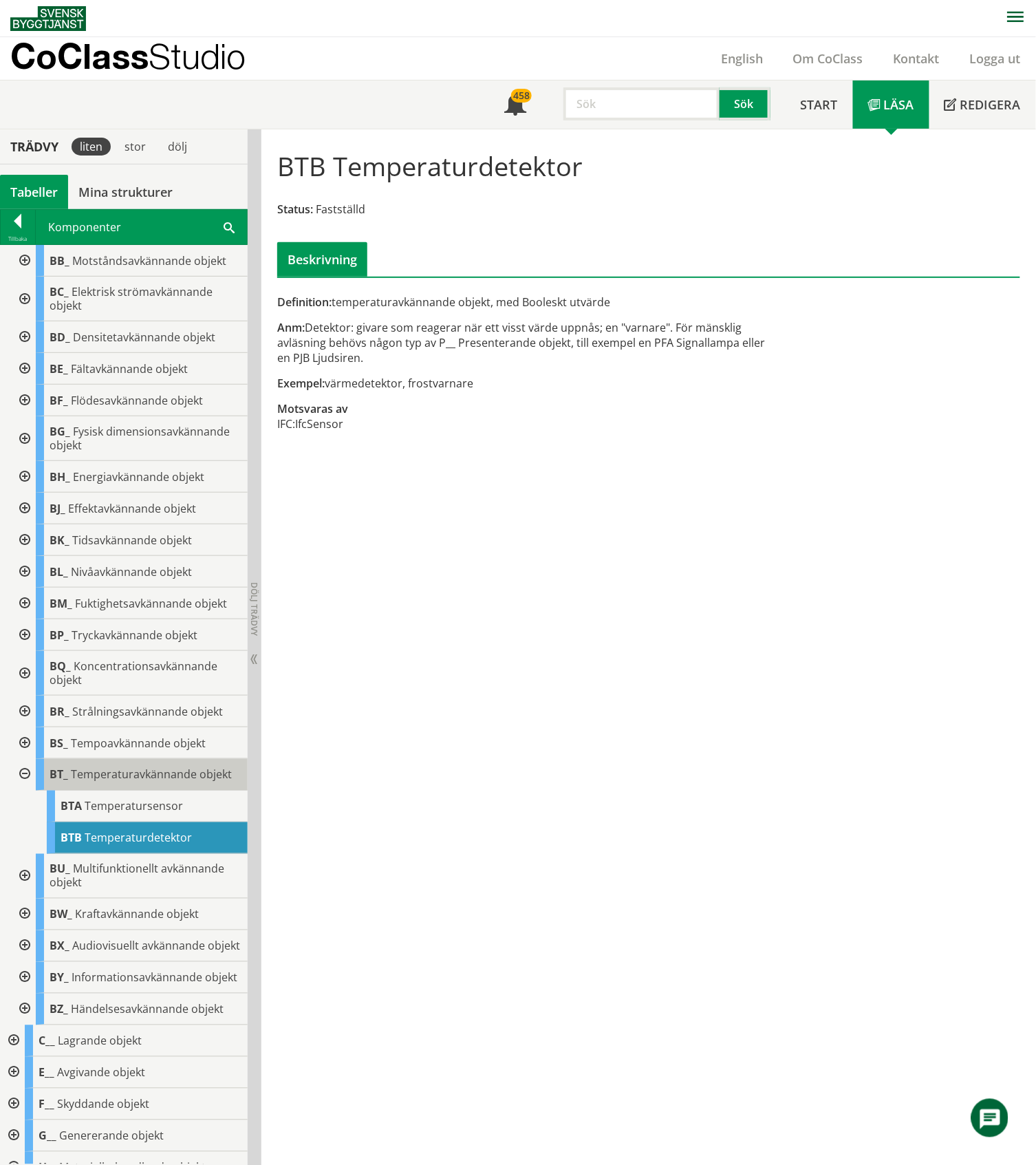
scroll to position [275, 0]
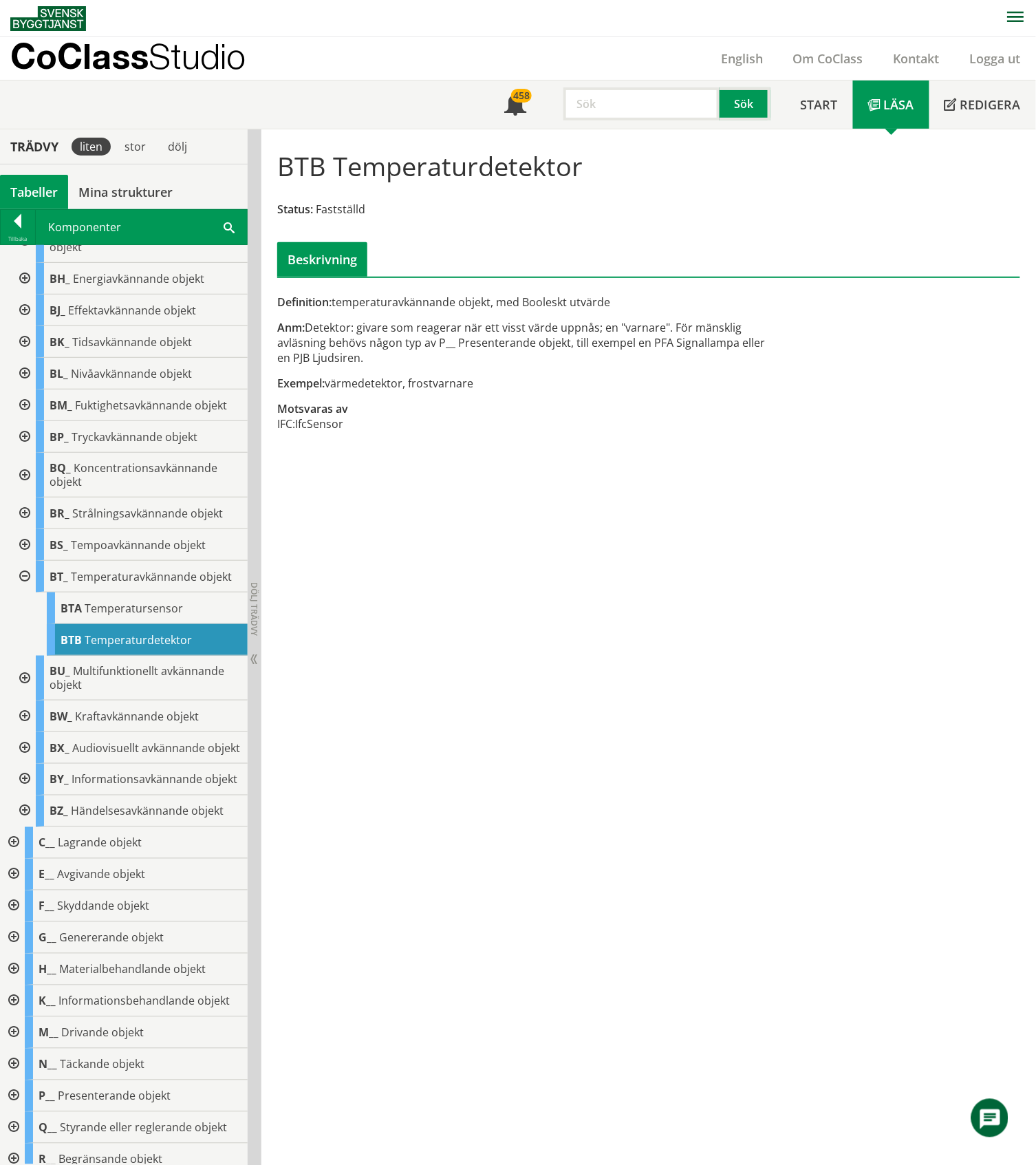
click at [25, 827] on div at bounding box center [23, 811] width 25 height 31
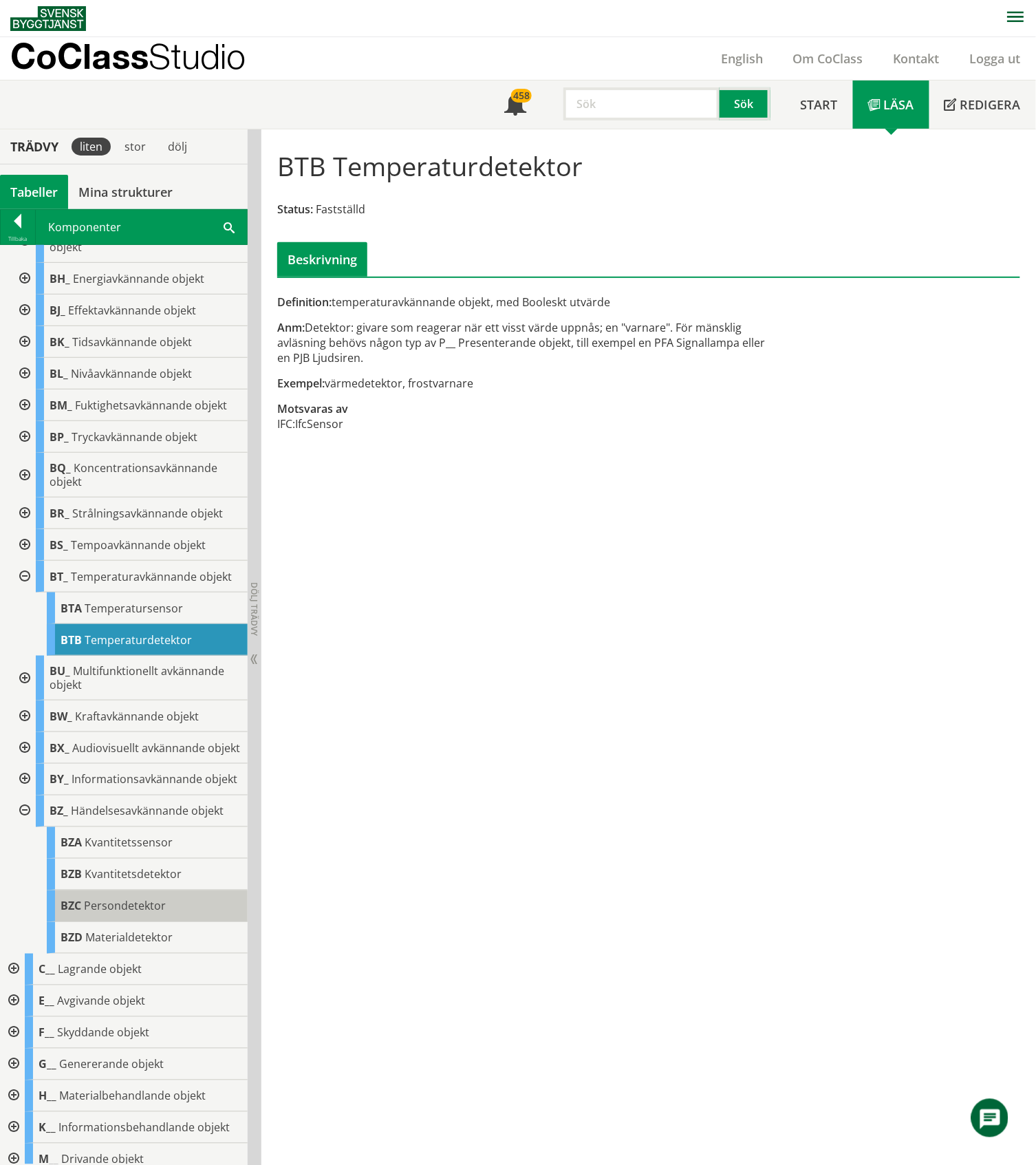
click at [160, 914] on span "Persondetektor" at bounding box center [124, 906] width 82 height 15
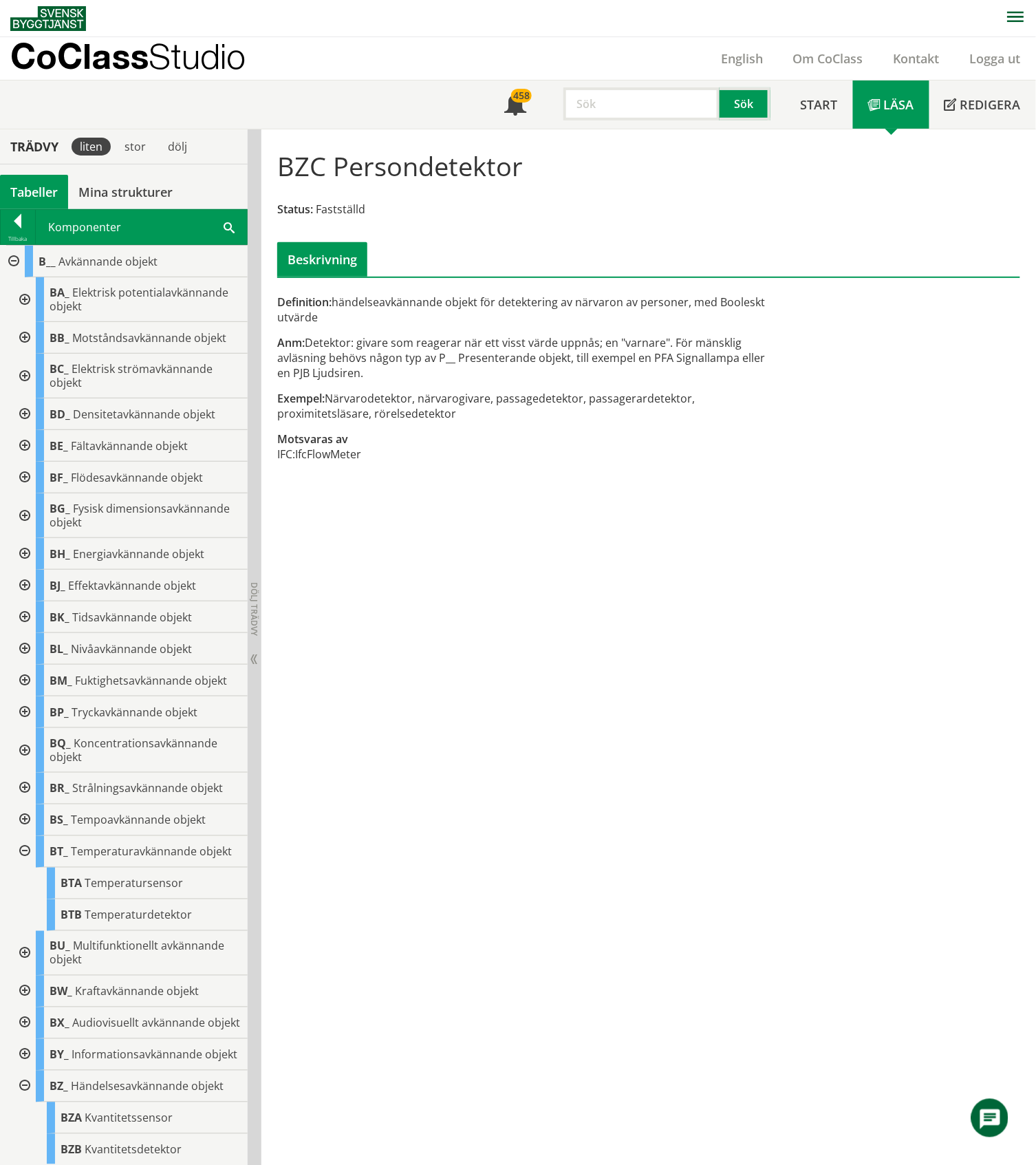
click at [28, 752] on div at bounding box center [23, 750] width 25 height 45
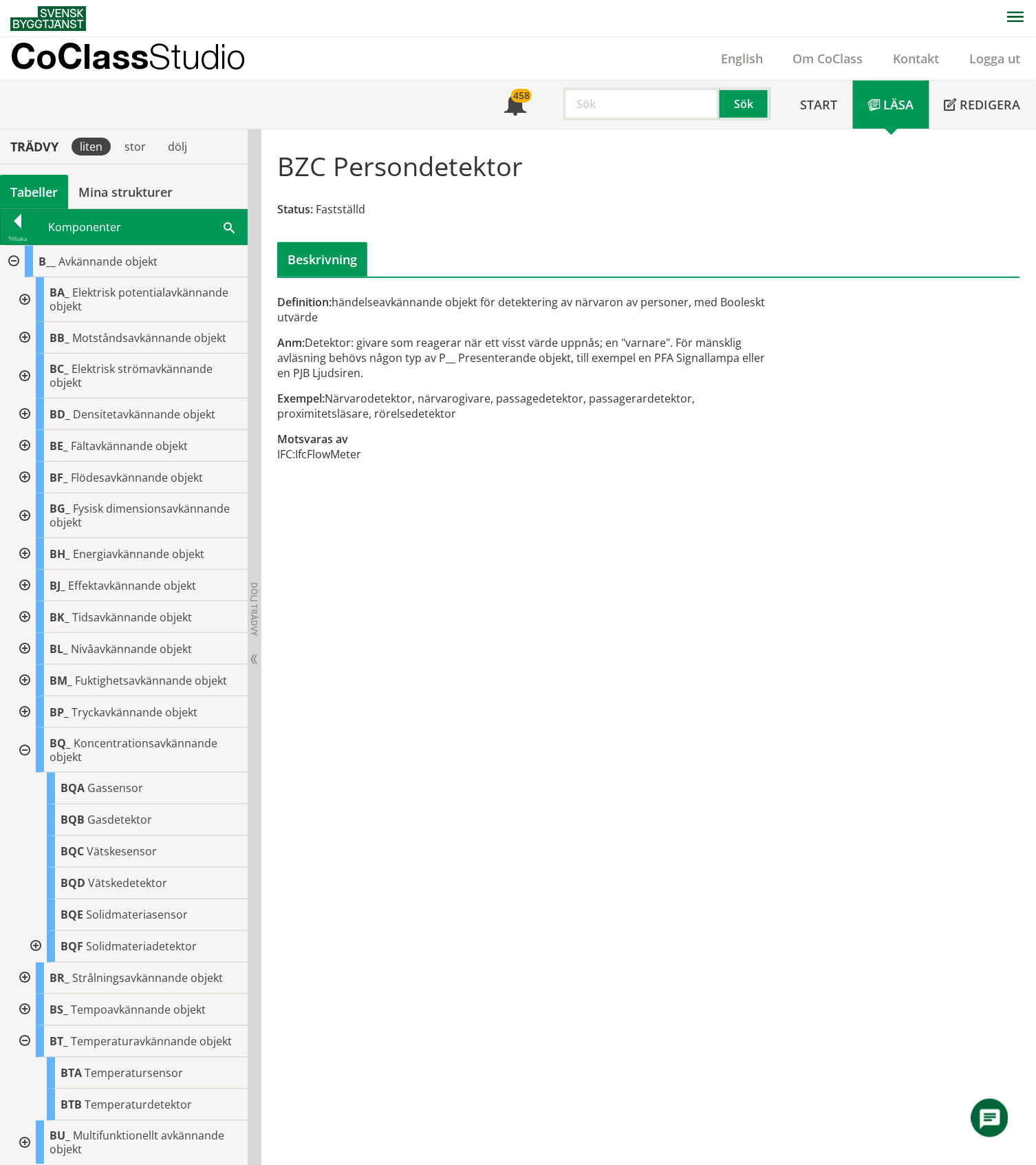
click at [35, 950] on div at bounding box center [35, 946] width 25 height 31
click at [123, 816] on span "Gasdetektor" at bounding box center [119, 820] width 65 height 15
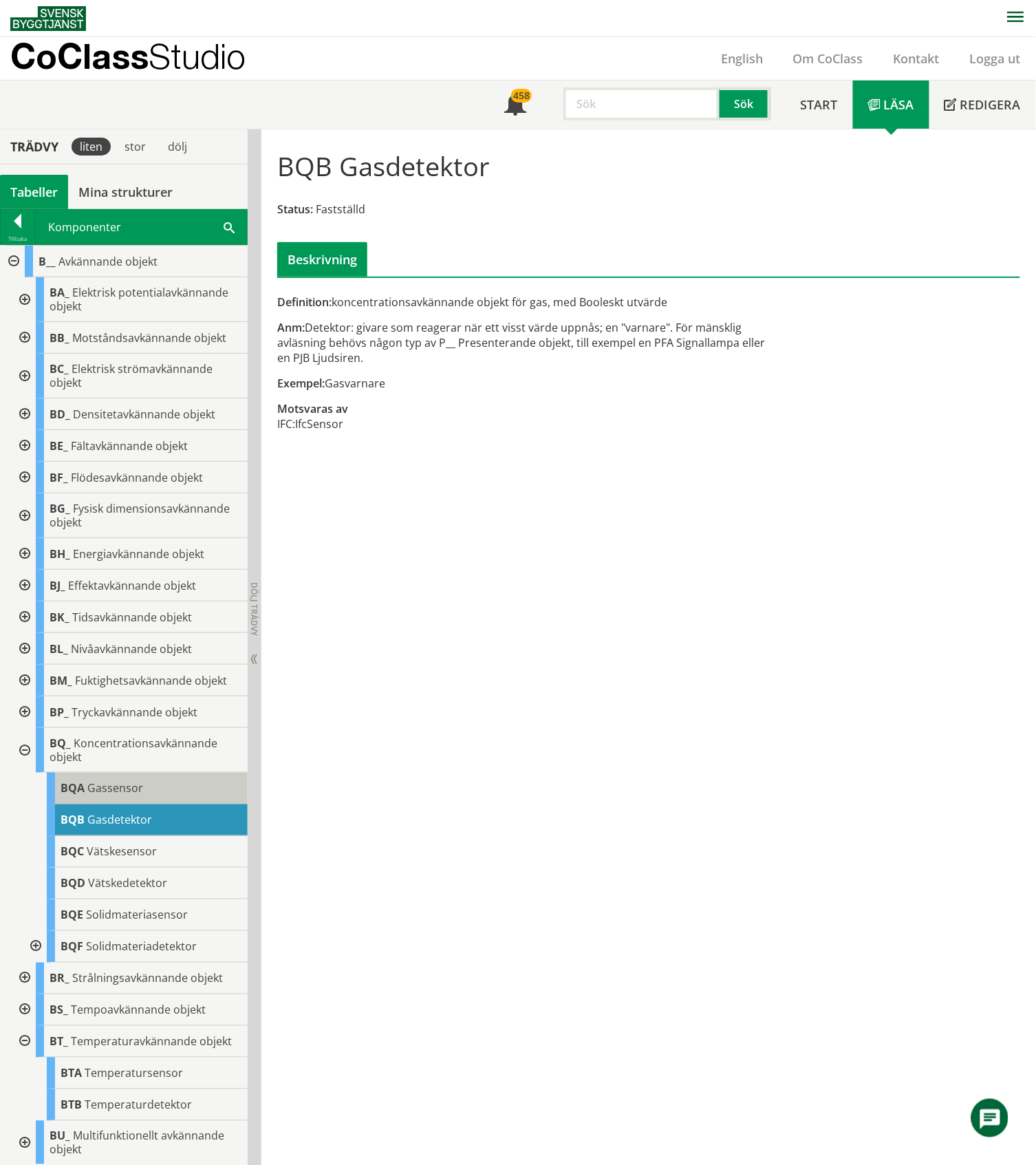
click at [148, 787] on div "BQA Gassensor" at bounding box center [147, 788] width 201 height 31
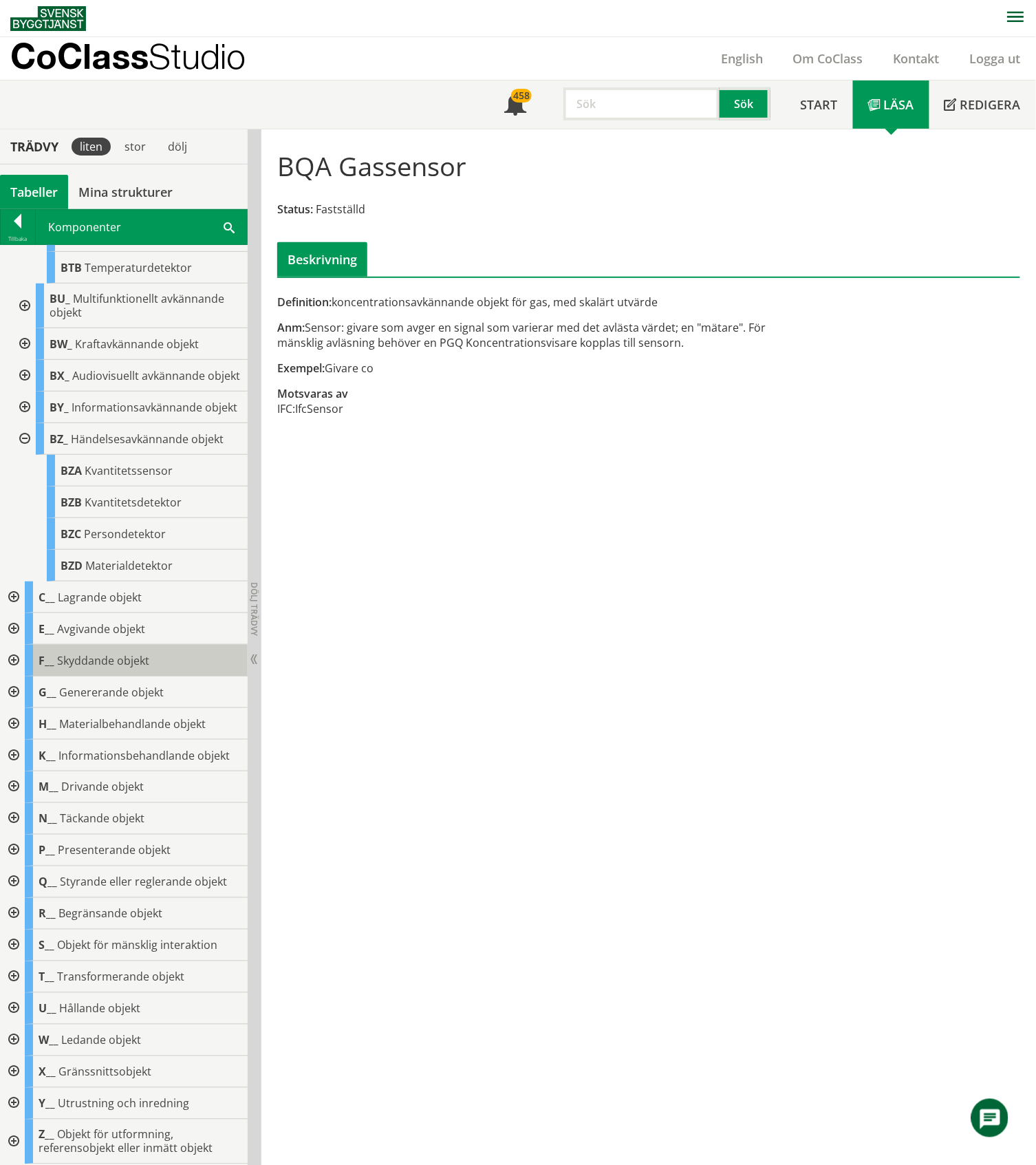
scroll to position [877, 0]
click at [615, 96] on input "text" at bounding box center [641, 104] width 156 height 33
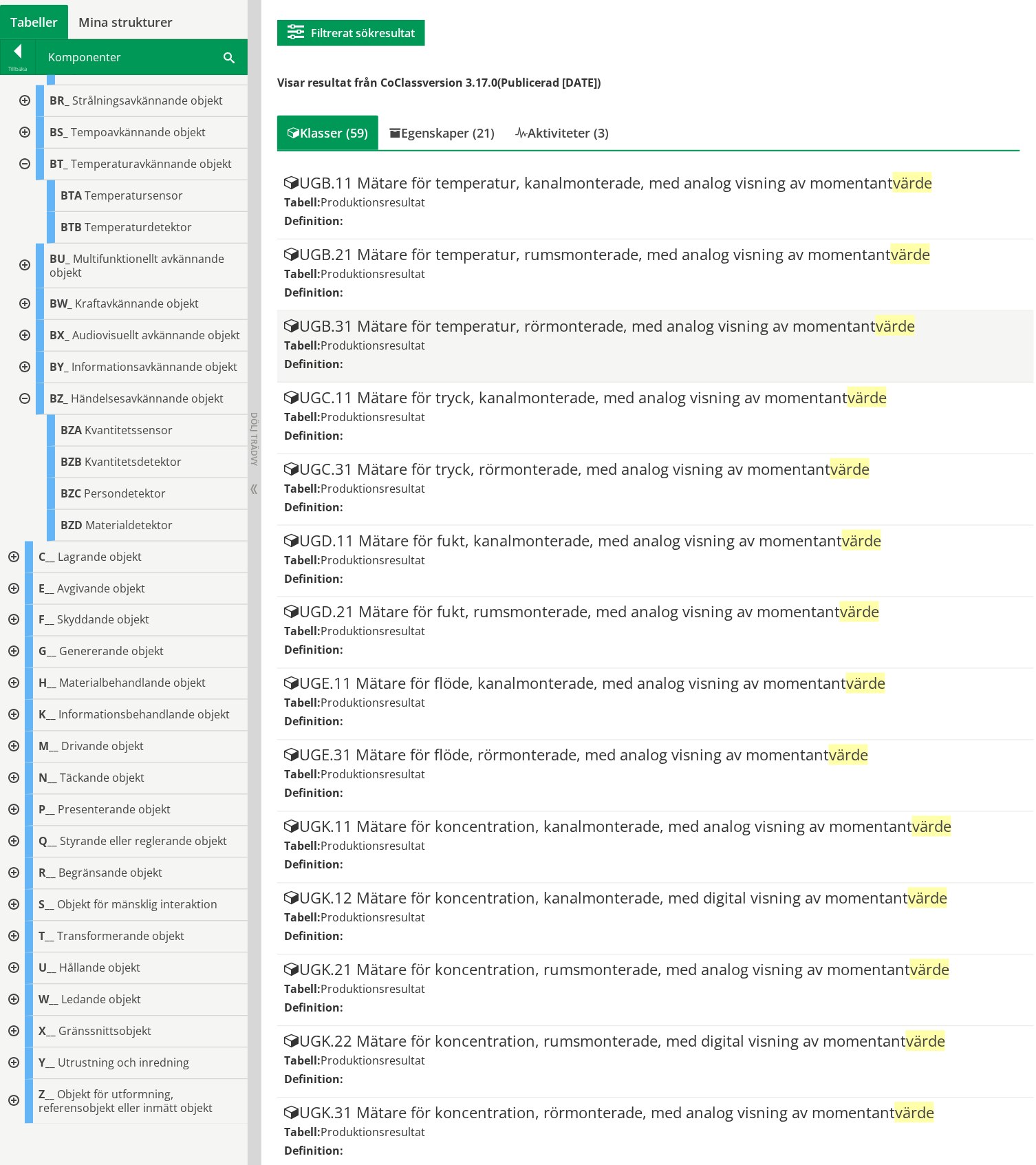
scroll to position [748, 0]
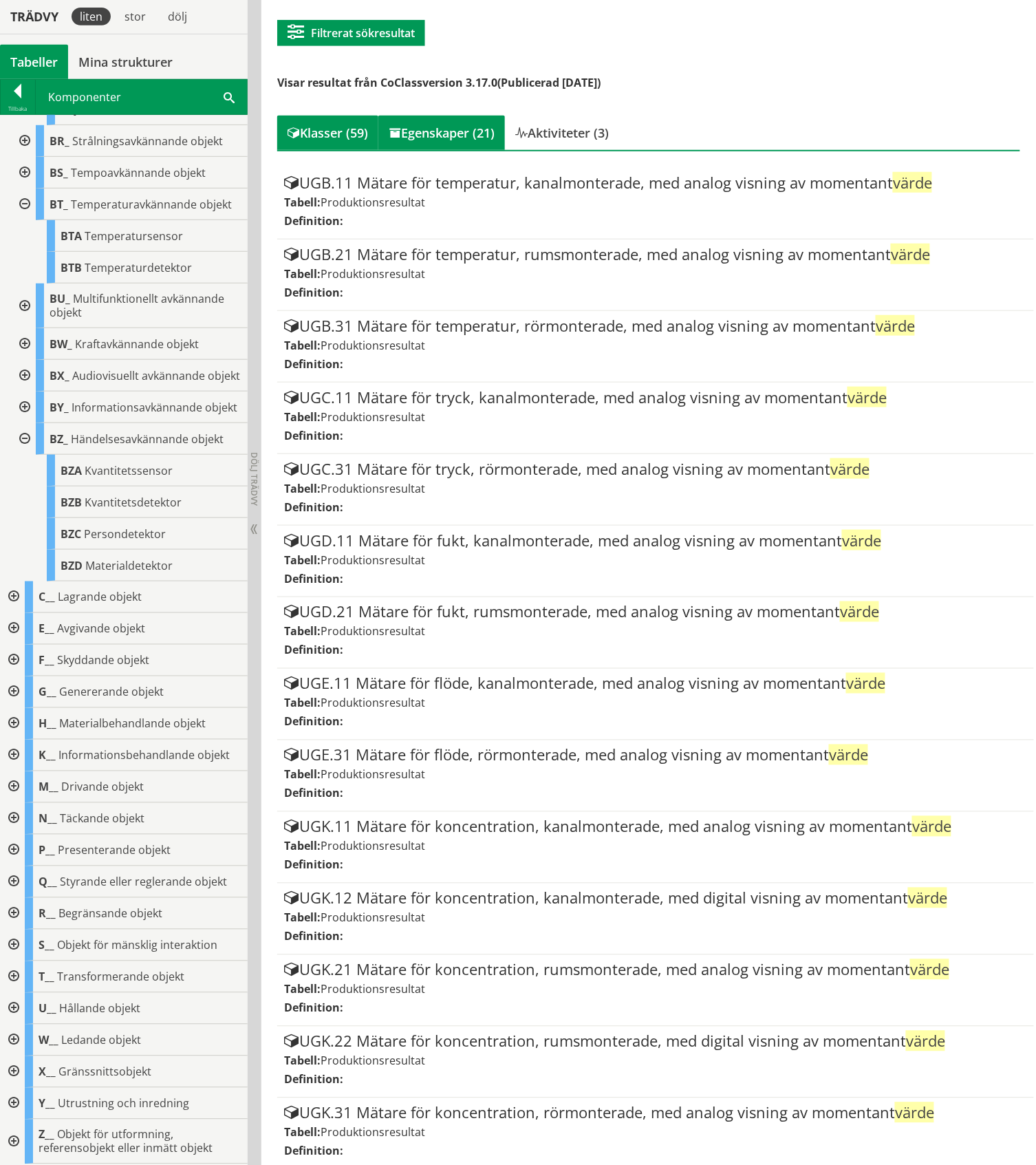
click at [439, 136] on div "Egenskaper (21)" at bounding box center [442, 133] width 127 height 35
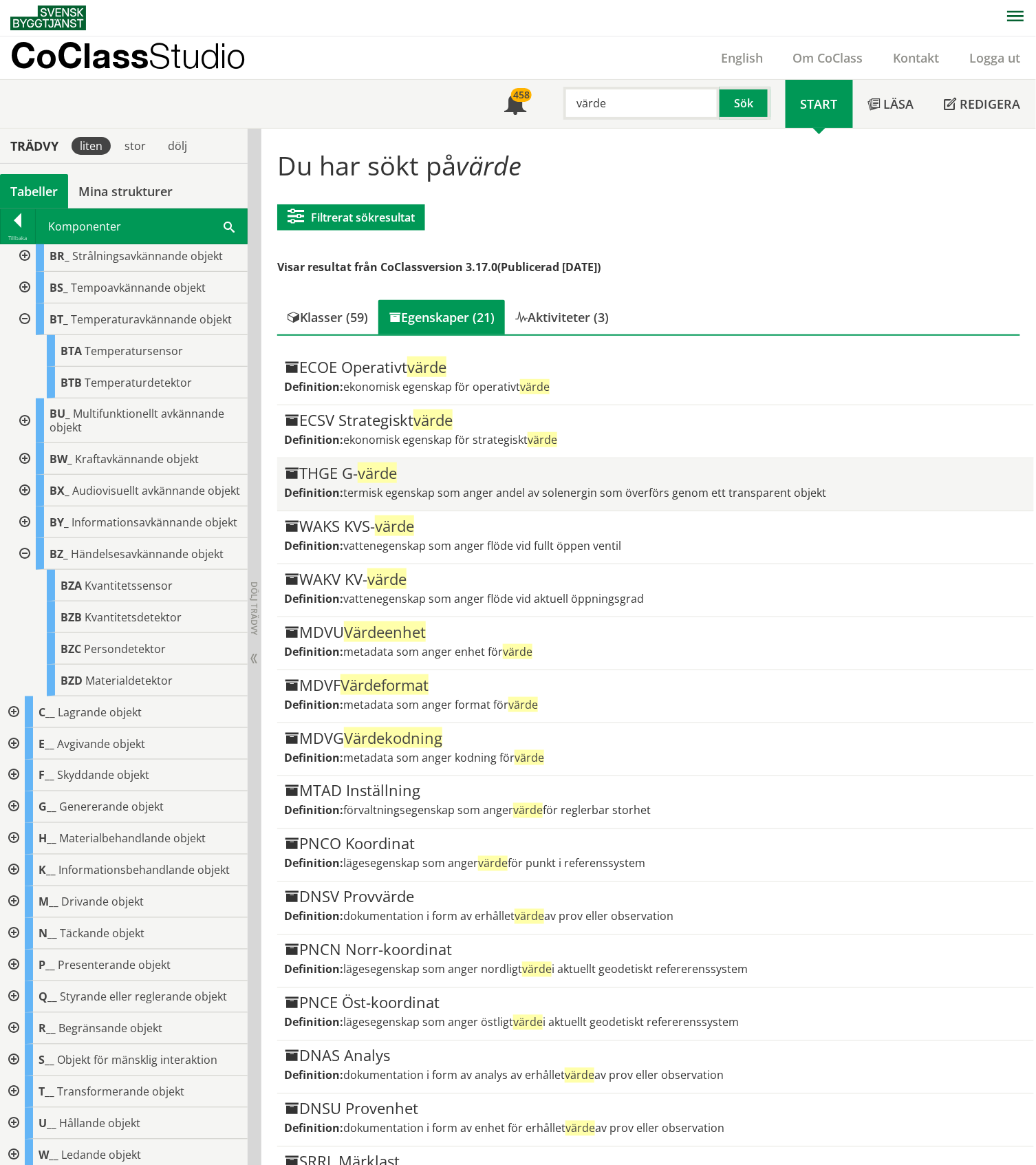
scroll to position [0, 0]
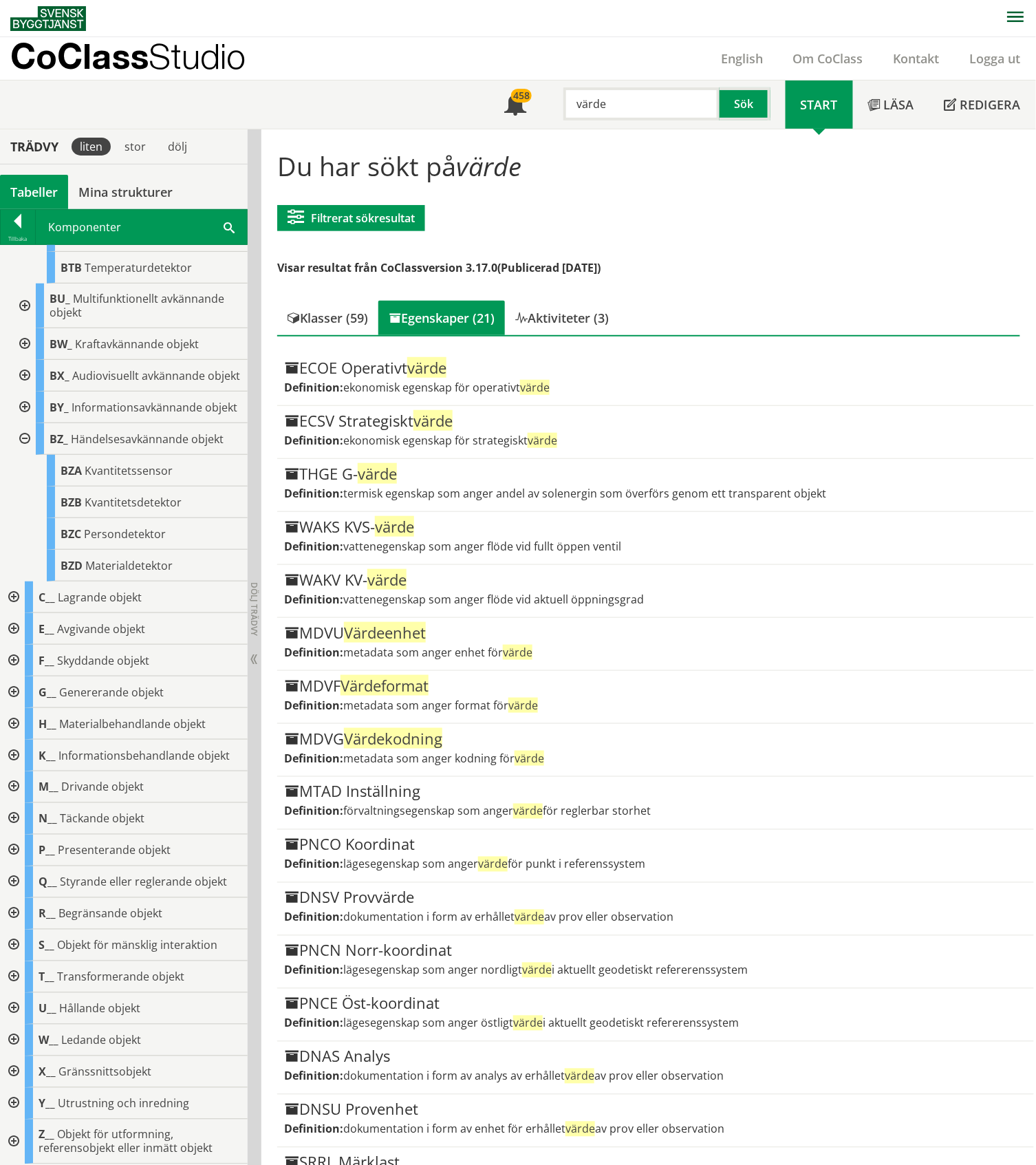
drag, startPoint x: 621, startPoint y: 105, endPoint x: 574, endPoint y: 108, distance: 47.1
click at [574, 108] on input "värde" at bounding box center [641, 104] width 156 height 33
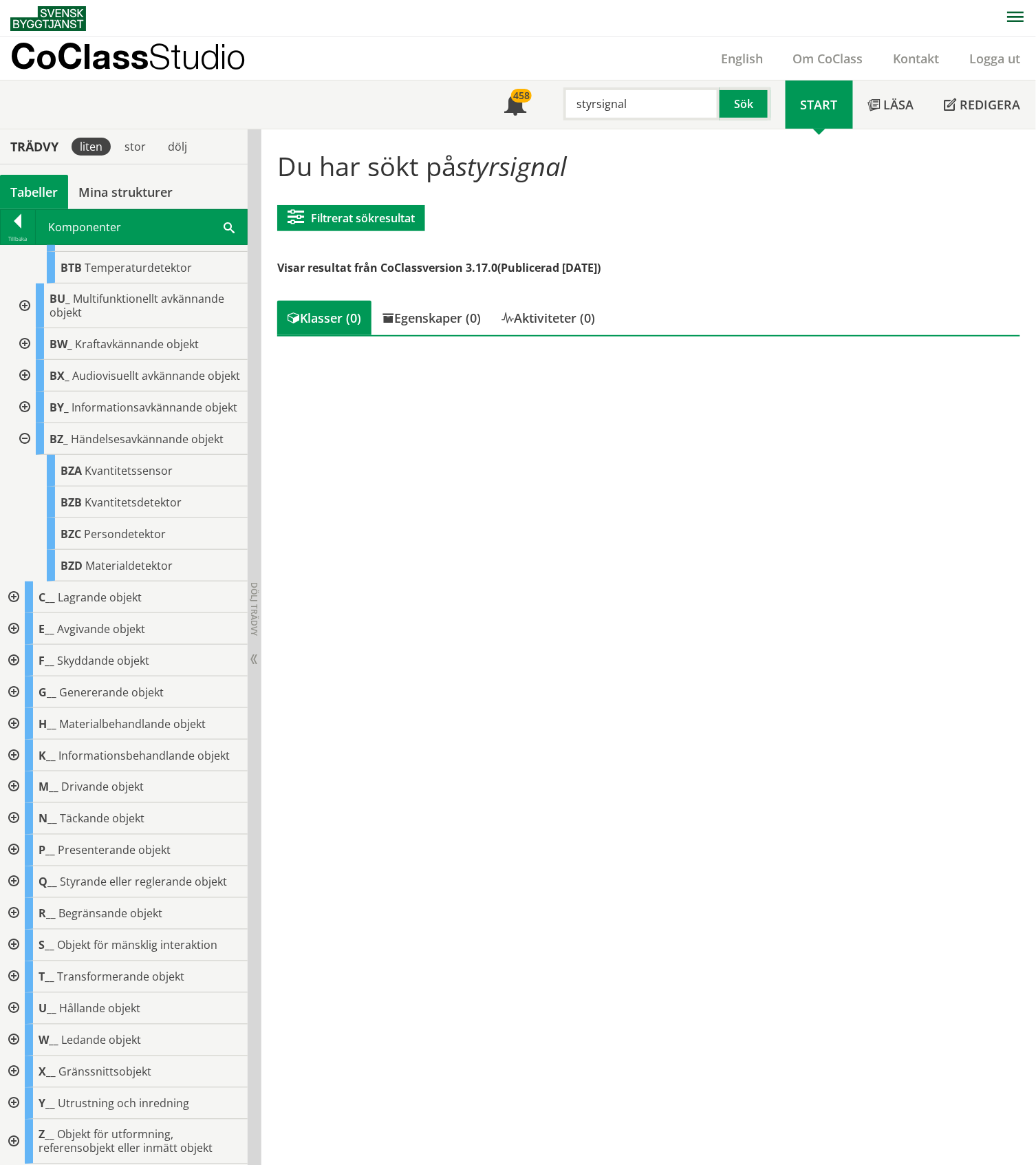
drag, startPoint x: 637, startPoint y: 104, endPoint x: 574, endPoint y: 108, distance: 63.1
click at [574, 108] on input "styrsignal" at bounding box center [641, 104] width 156 height 33
drag, startPoint x: 646, startPoint y: 103, endPoint x: 571, endPoint y: 106, distance: 75.1
click at [571, 106] on input "värmeventil" at bounding box center [641, 104] width 156 height 33
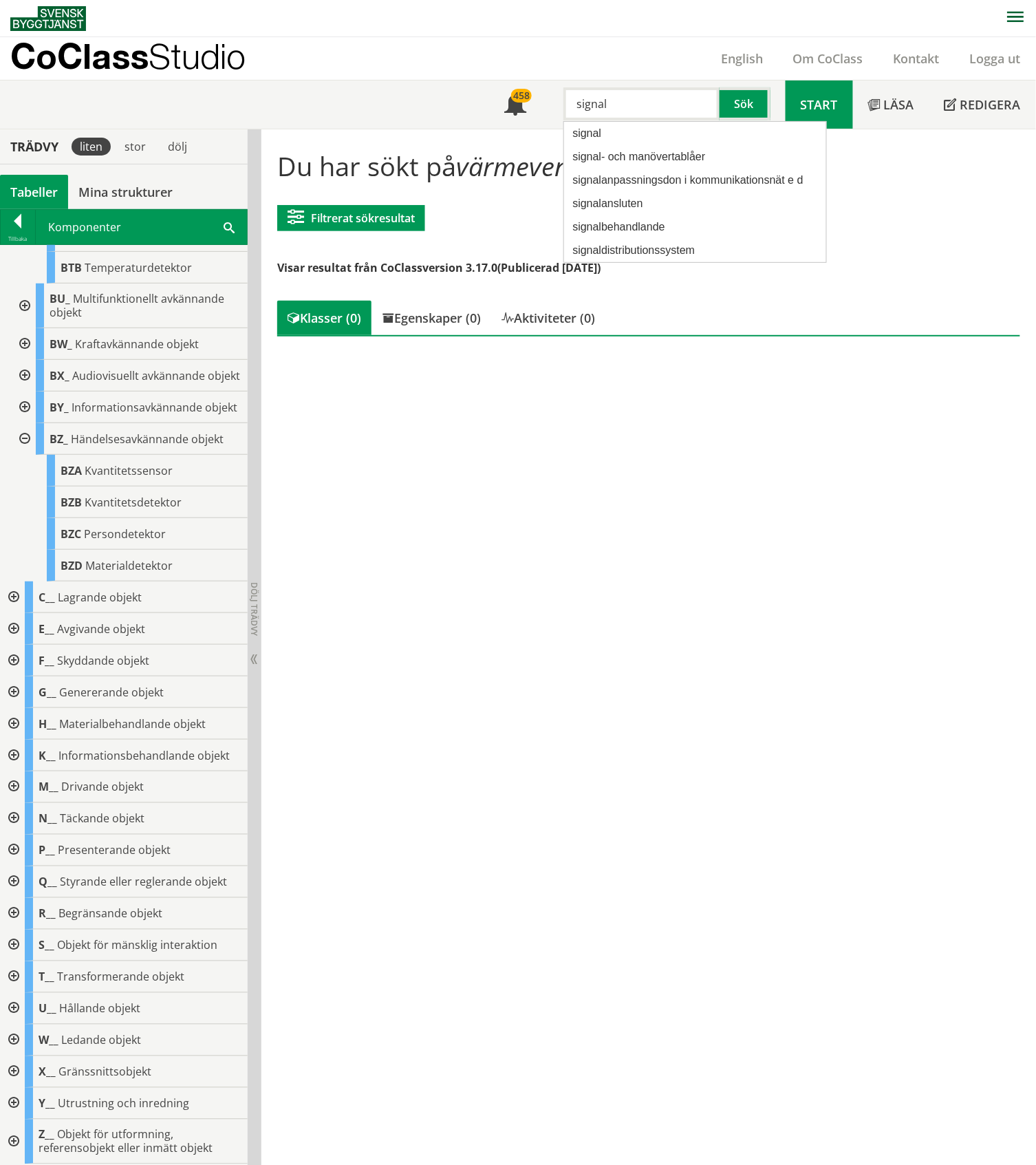
type input "signal"
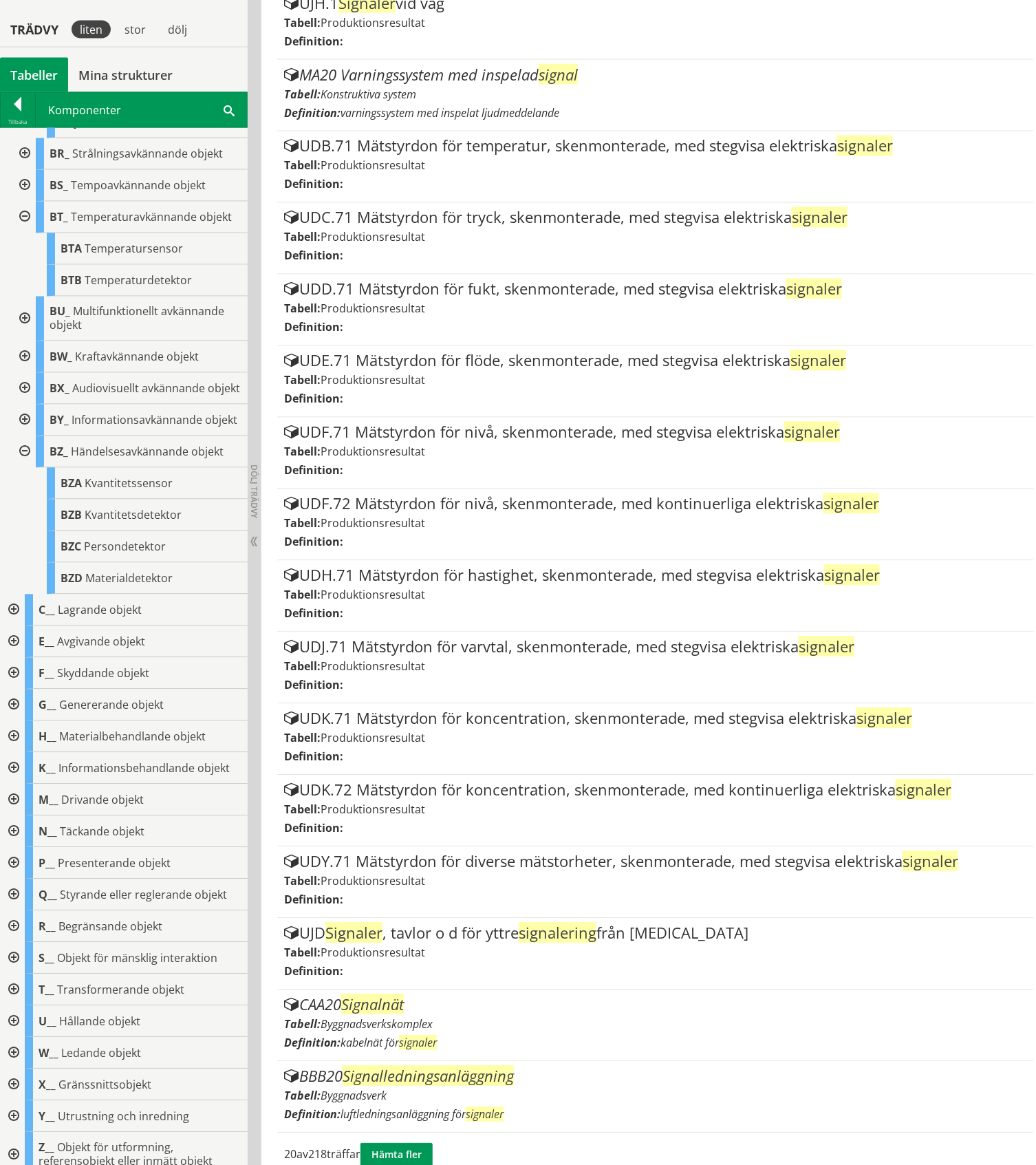
scroll to position [666, 0]
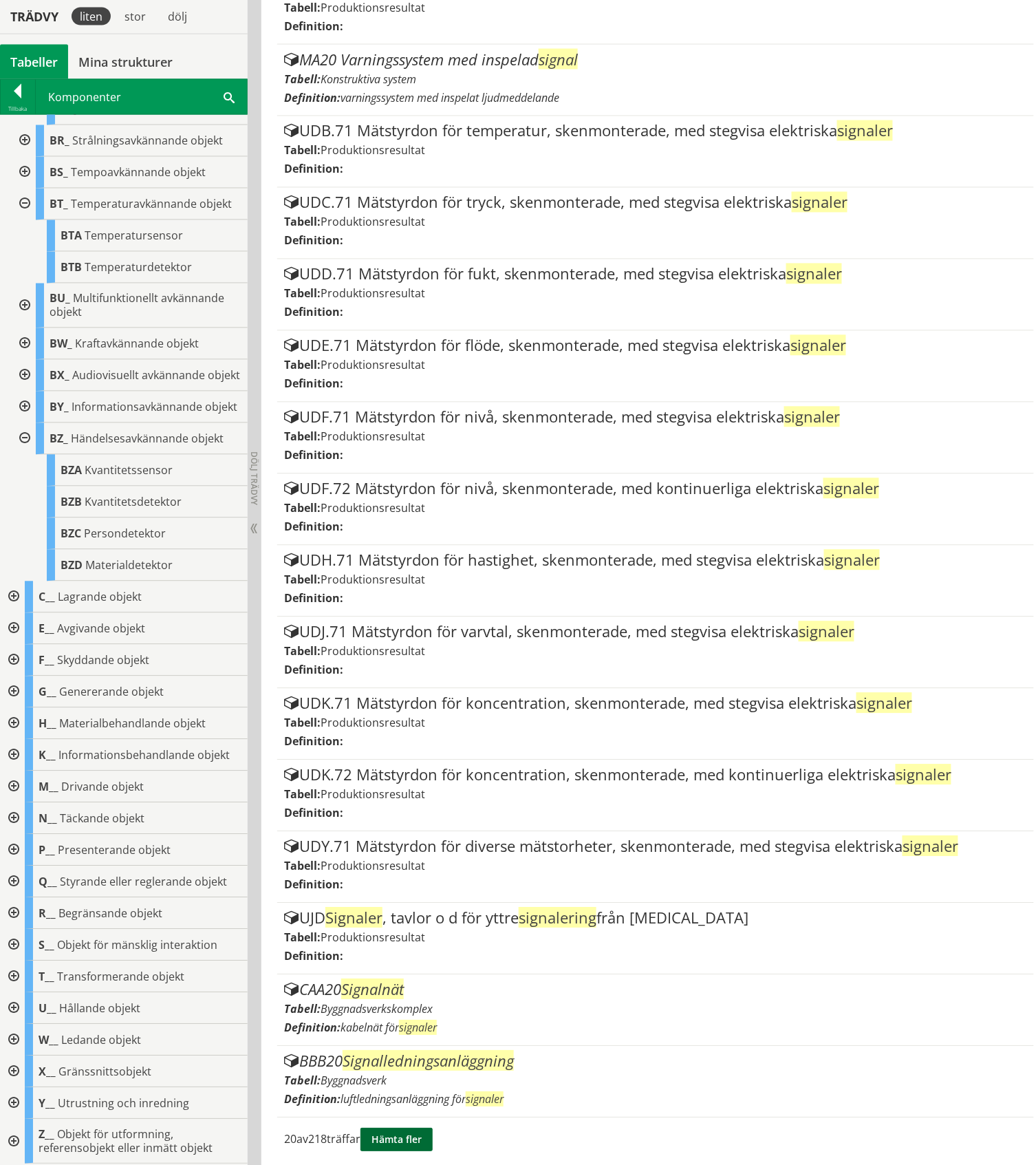
click at [412, 1134] on button "Hämta fler" at bounding box center [396, 1140] width 72 height 23
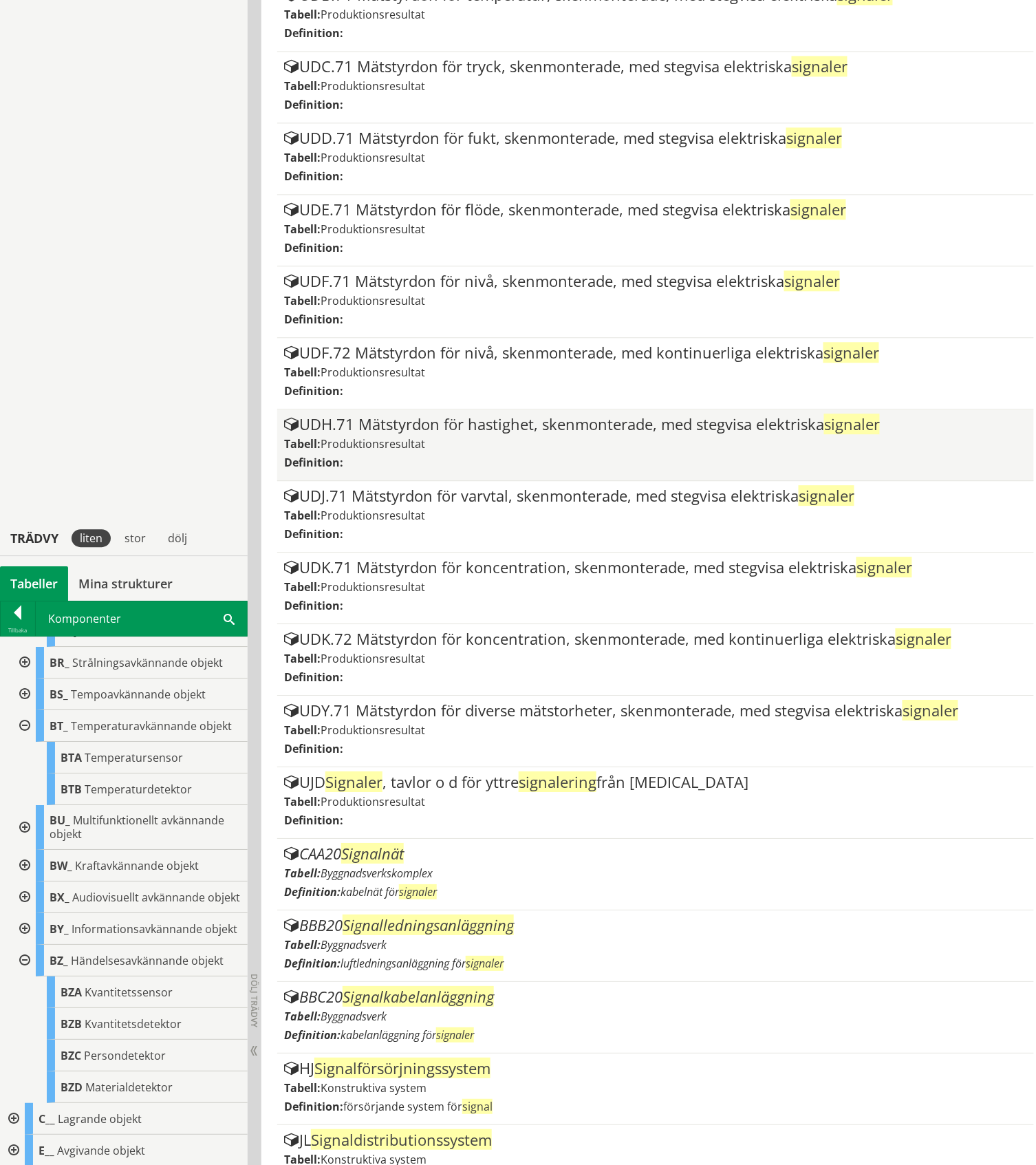
scroll to position [1399, 0]
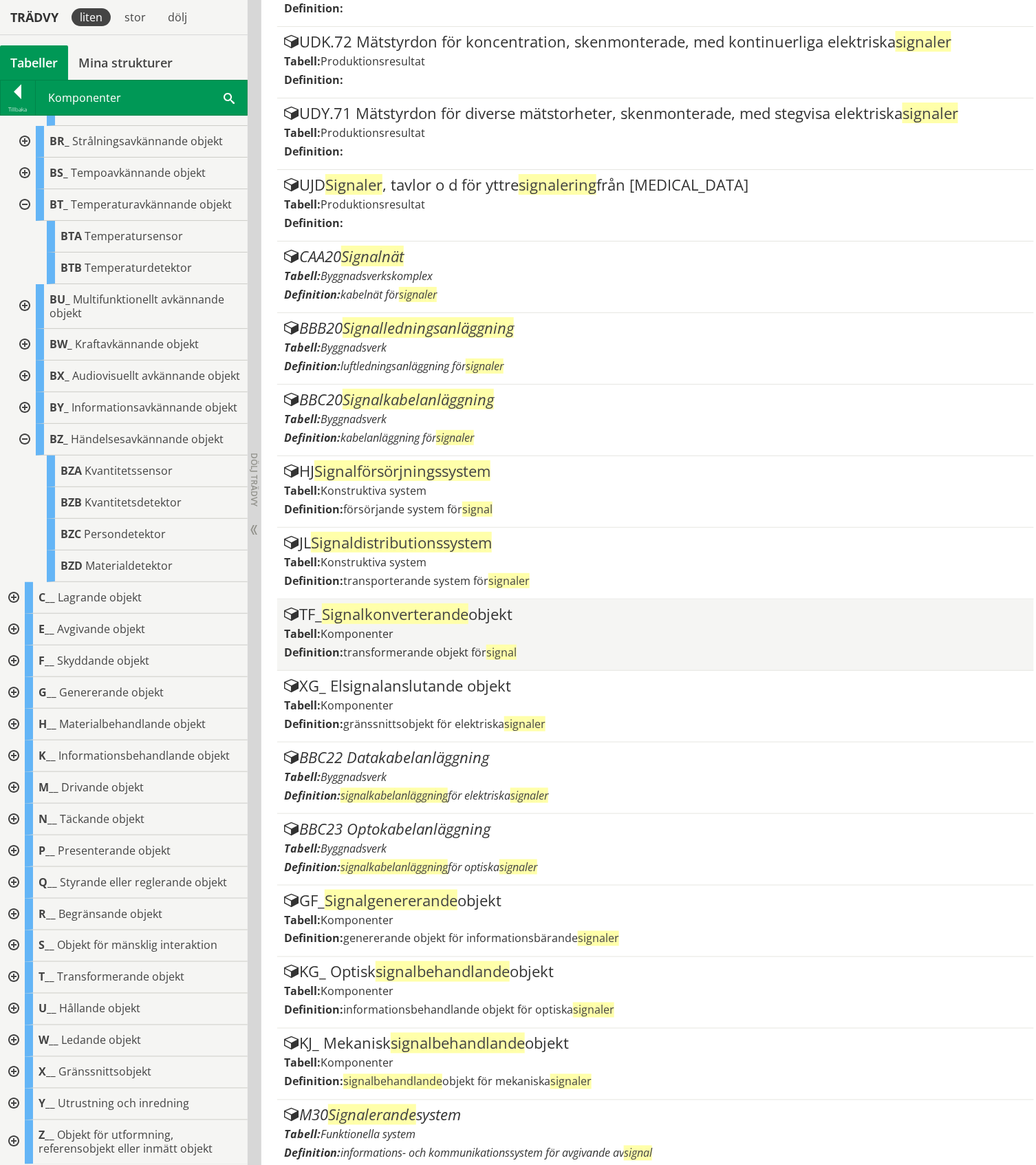
click at [432, 621] on div "TF_ Signalkonverterande objekt Tabell: Komponenter Definition: transformerande …" at bounding box center [656, 635] width 743 height 57
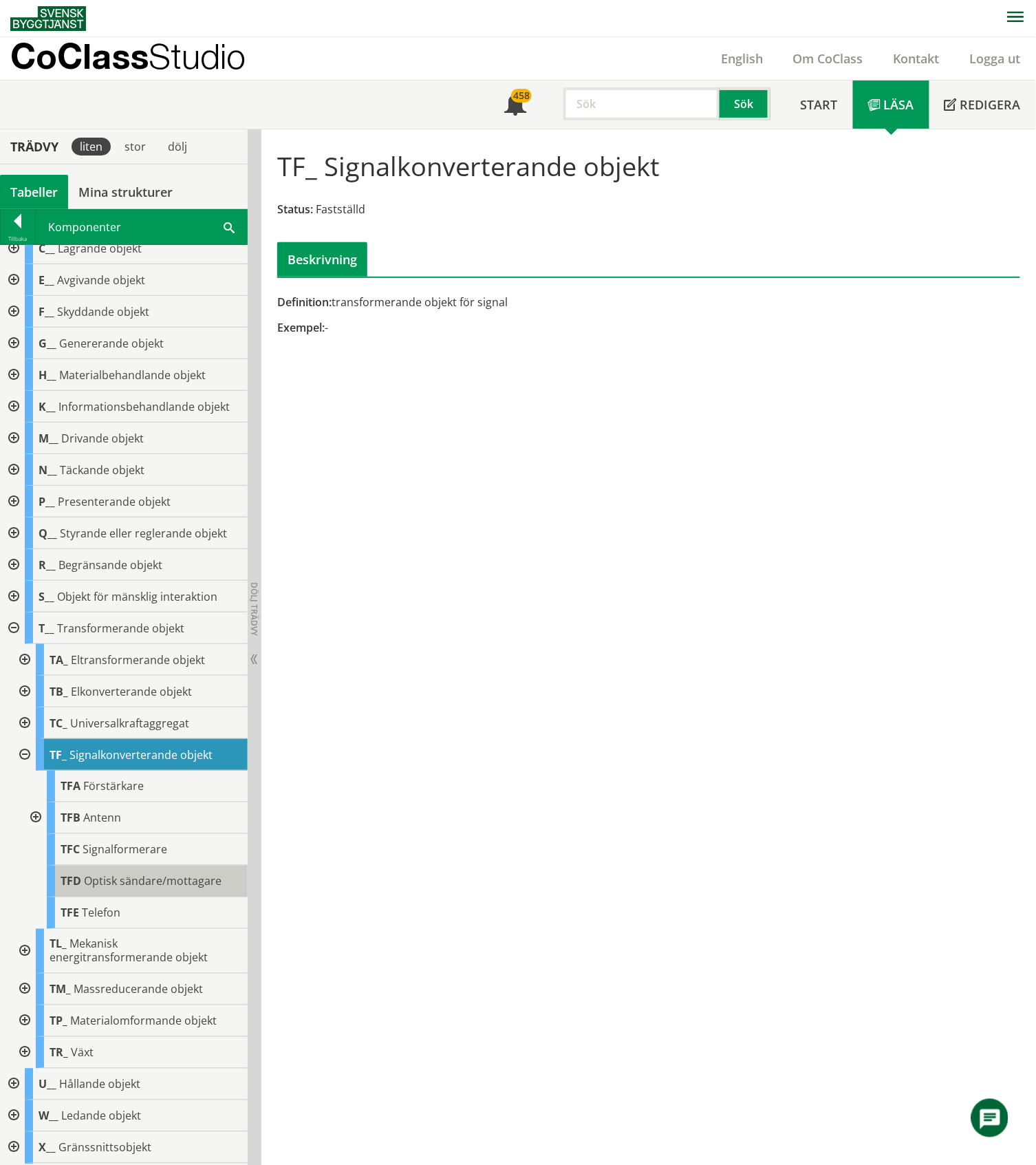
scroll to position [121, 0]
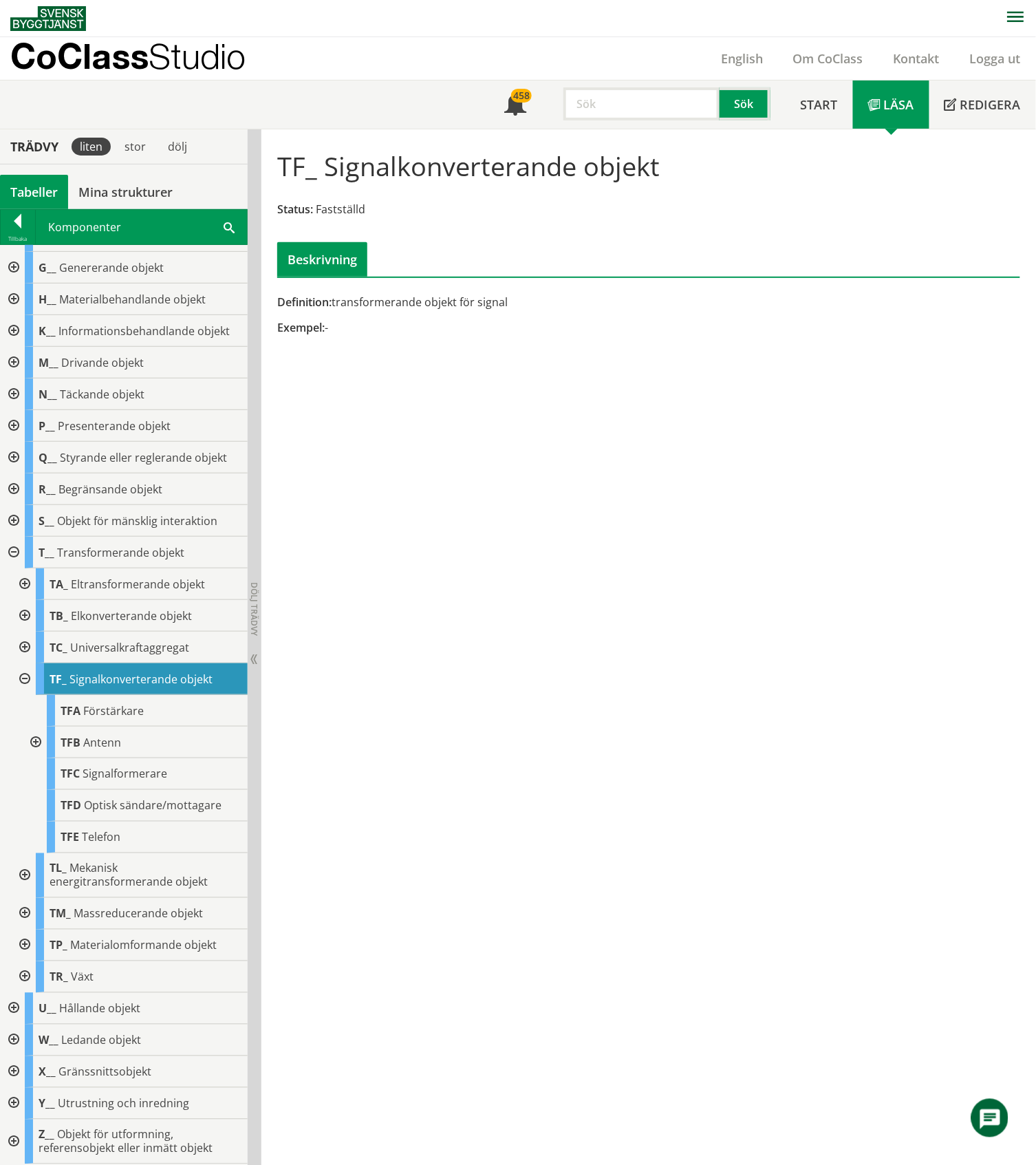
click at [37, 743] on div at bounding box center [35, 742] width 25 height 31
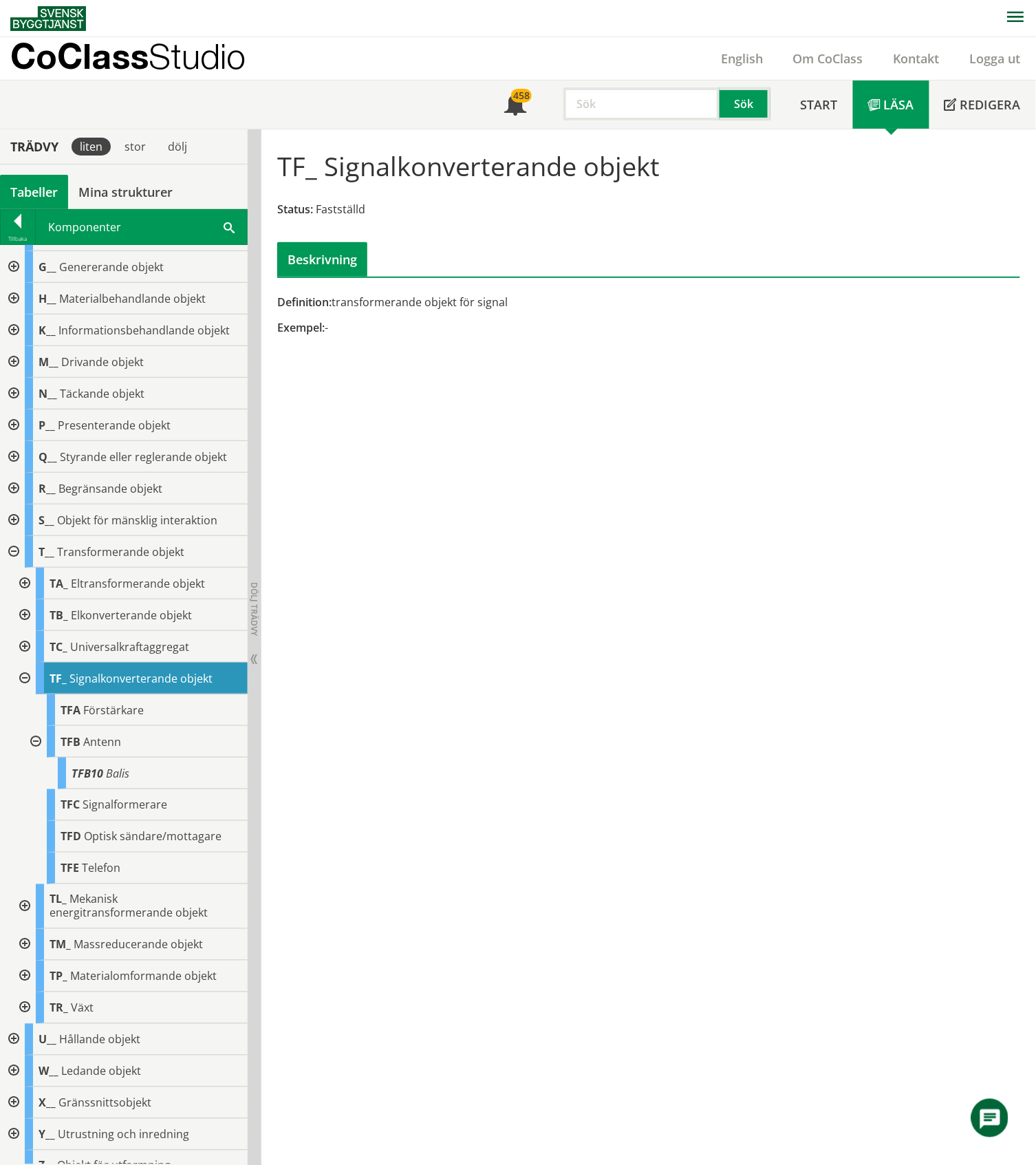
click at [36, 743] on div at bounding box center [35, 742] width 25 height 31
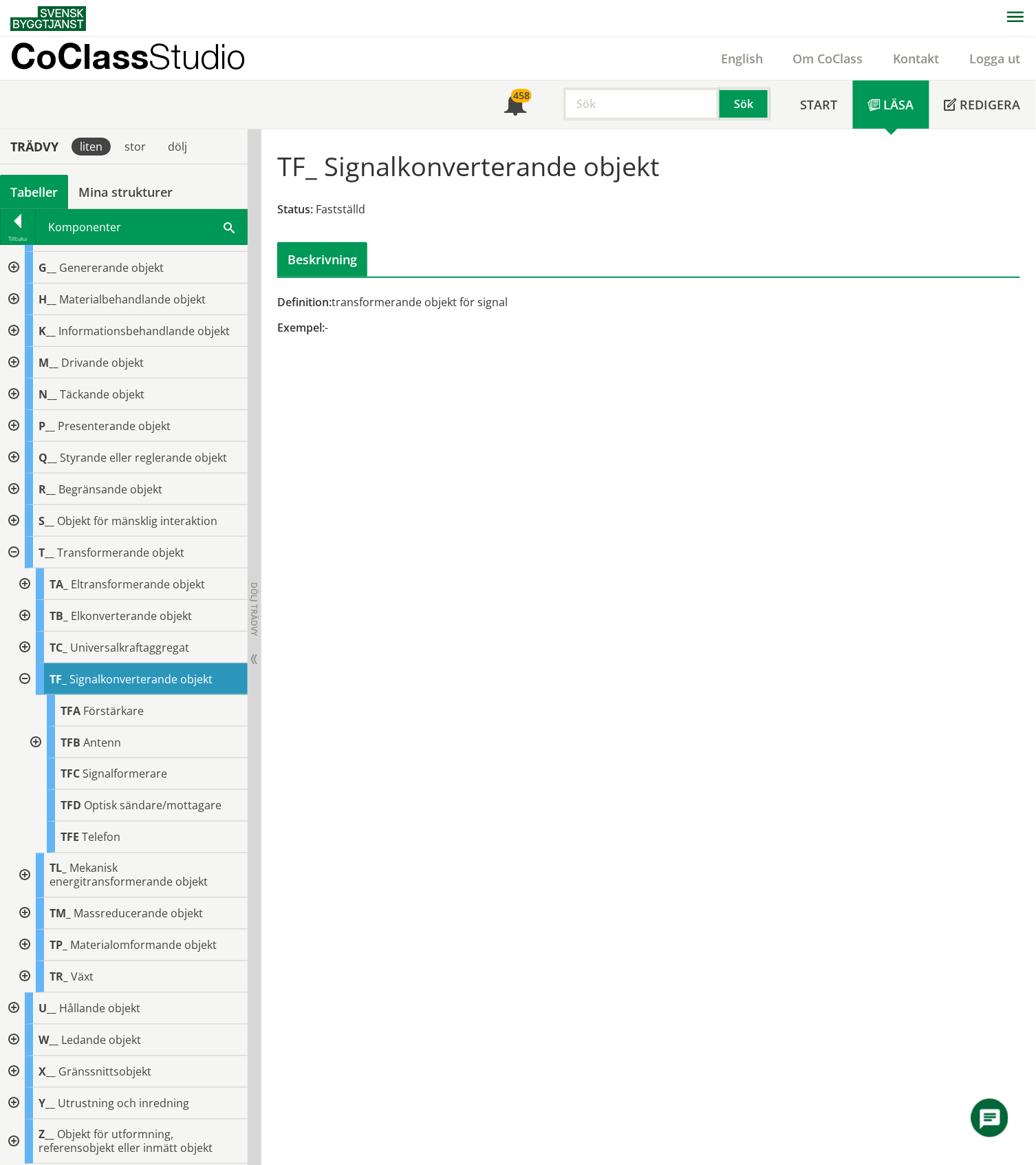
click at [9, 456] on div at bounding box center [12, 457] width 25 height 31
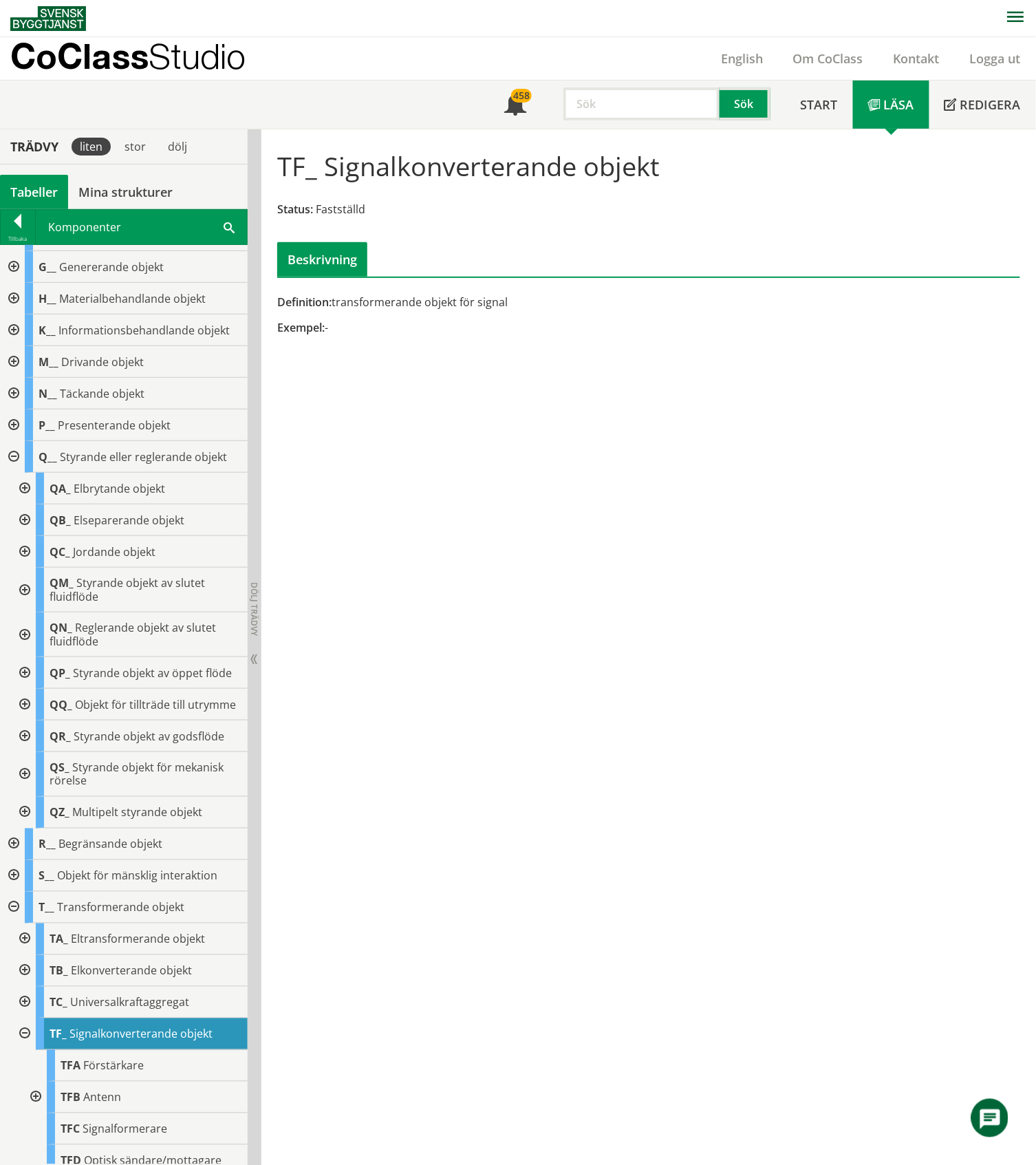
click at [20, 634] on div at bounding box center [23, 635] width 25 height 45
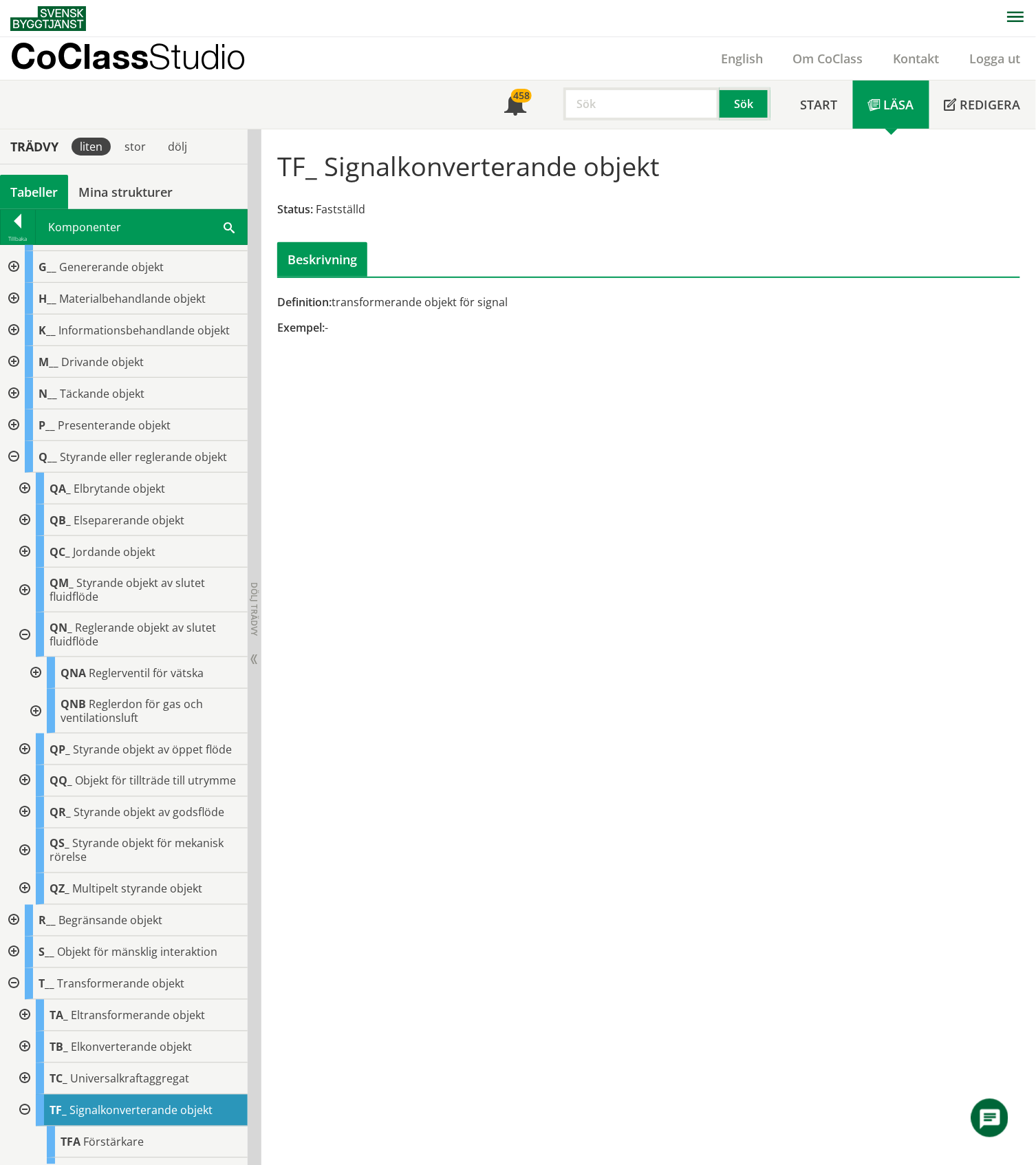
click at [20, 634] on div at bounding box center [23, 635] width 25 height 45
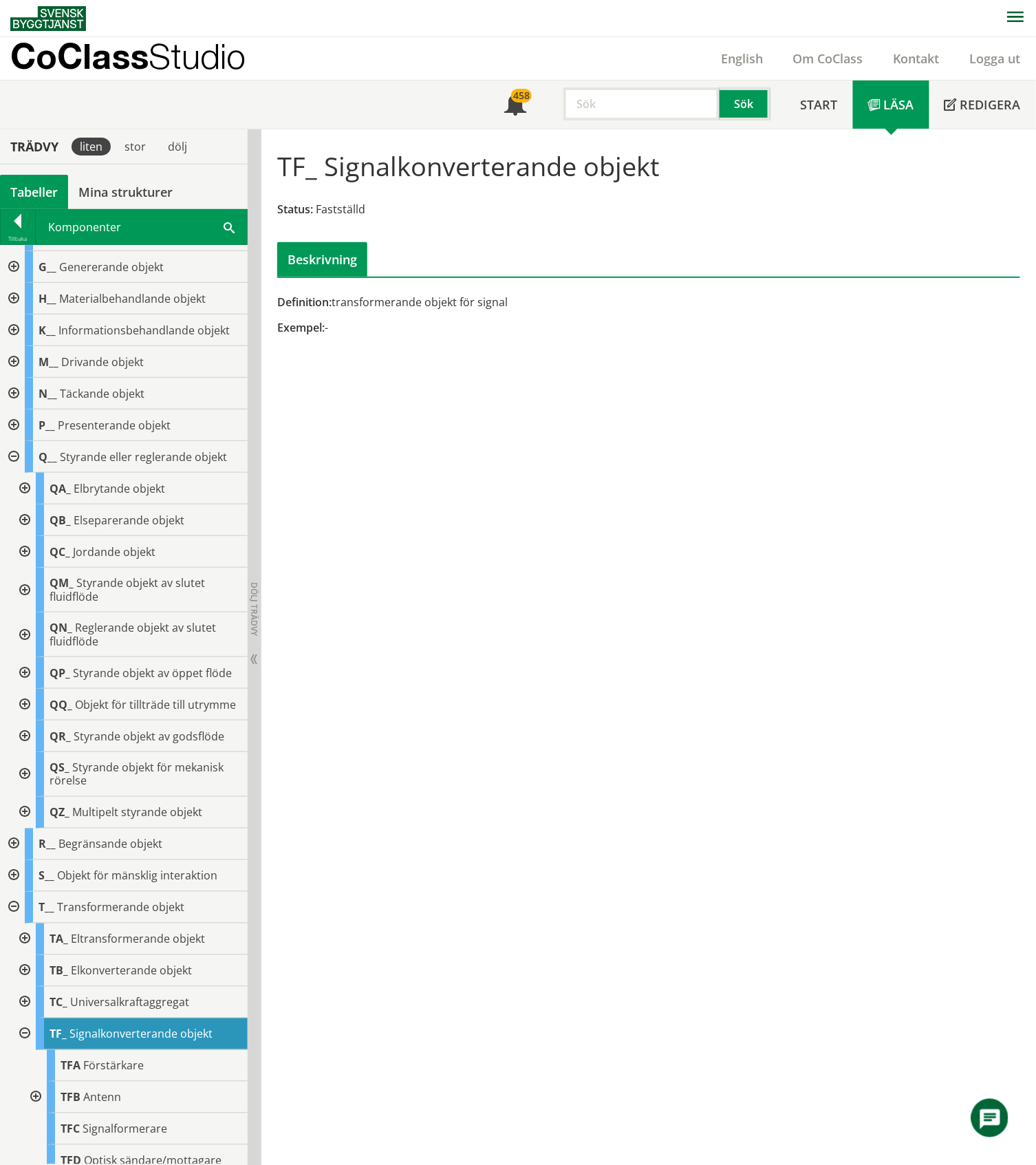
click at [22, 587] on div at bounding box center [23, 590] width 25 height 45
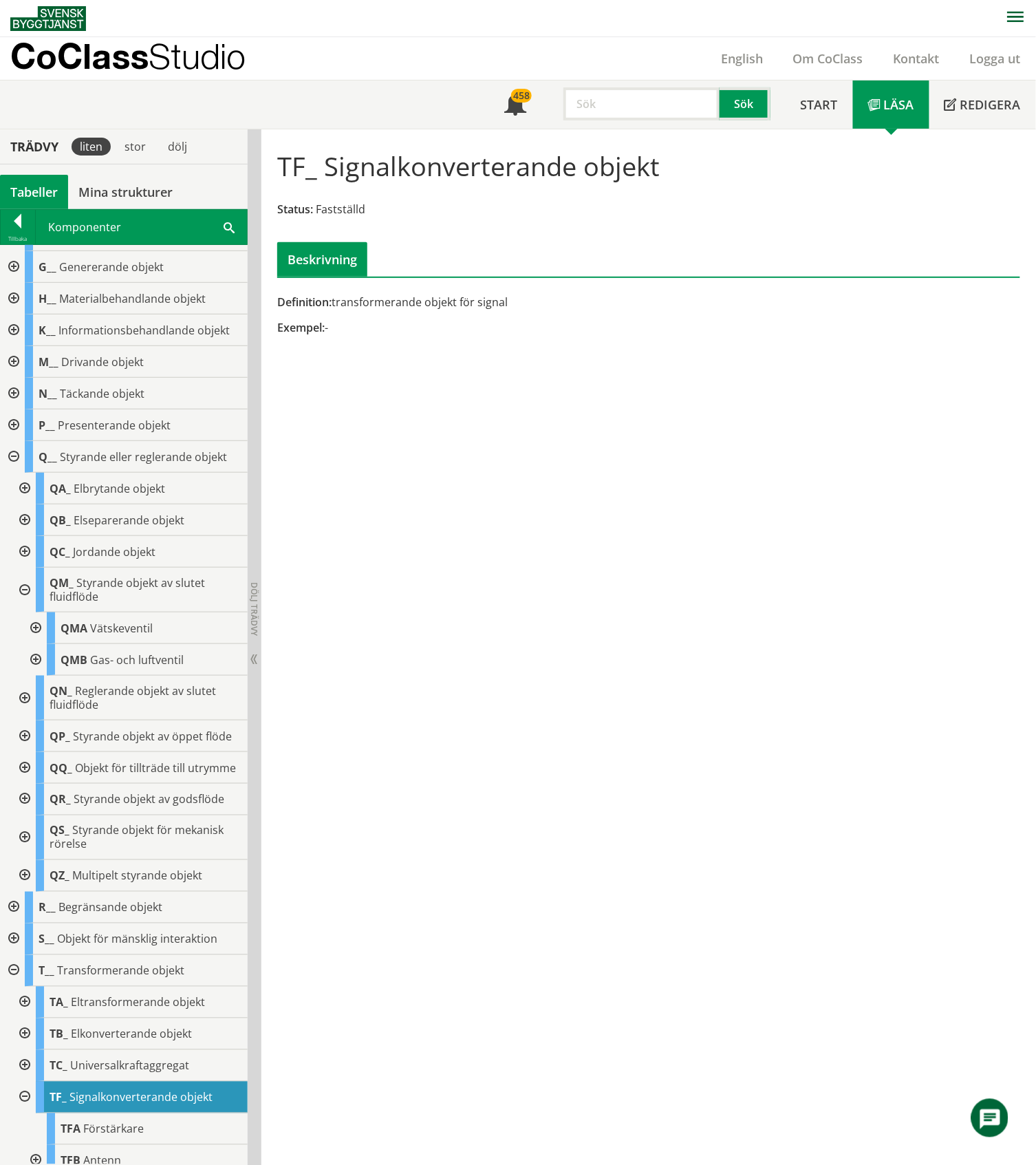
click at [34, 629] on div at bounding box center [35, 628] width 25 height 31
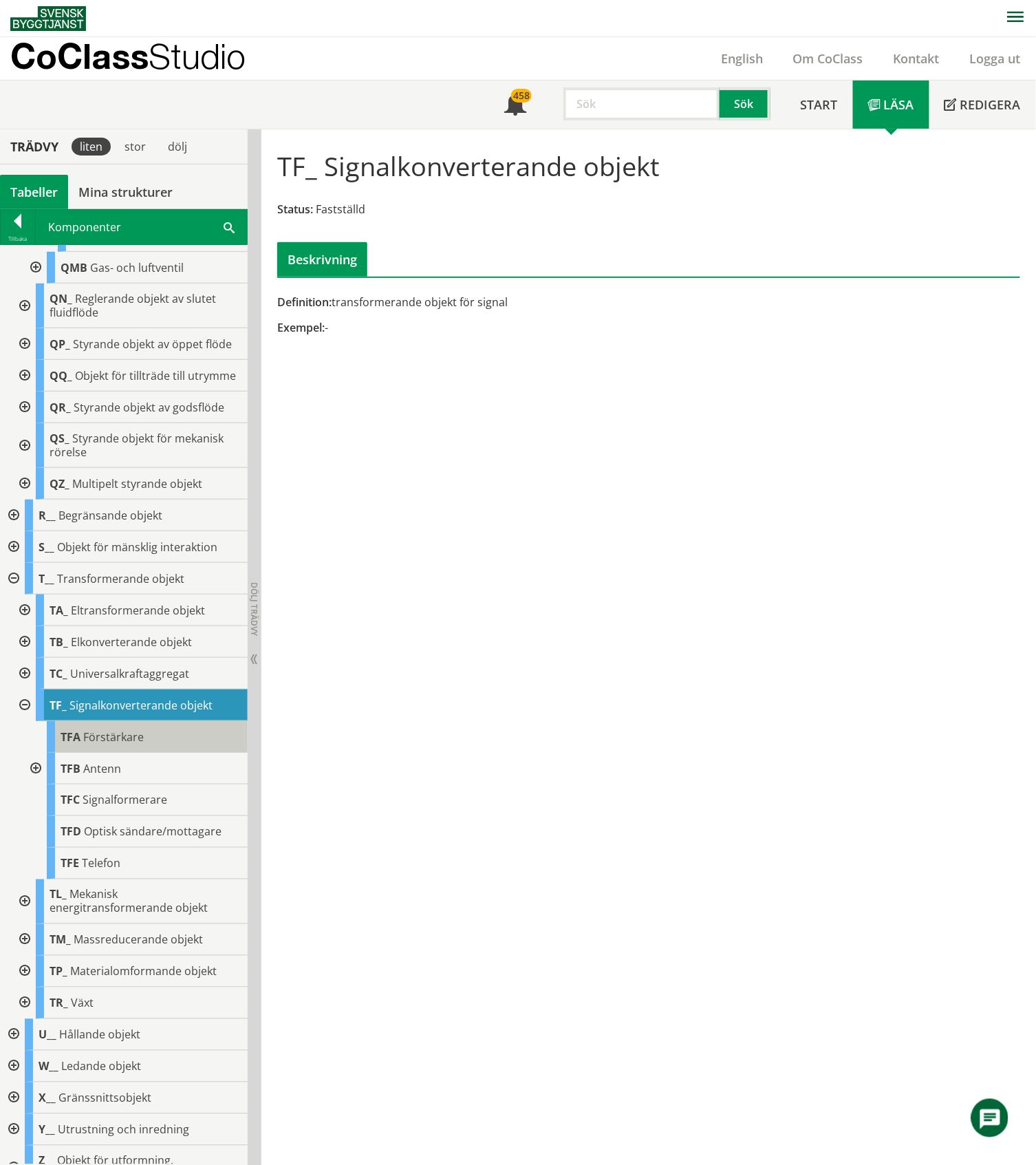
scroll to position [725, 0]
